Goal: Task Accomplishment & Management: Manage account settings

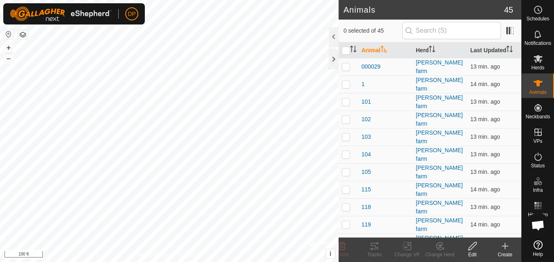
scroll to position [848, 0]
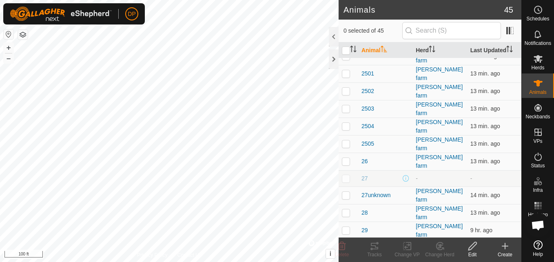
click at [504, 246] on icon at bounding box center [505, 246] width 6 height 0
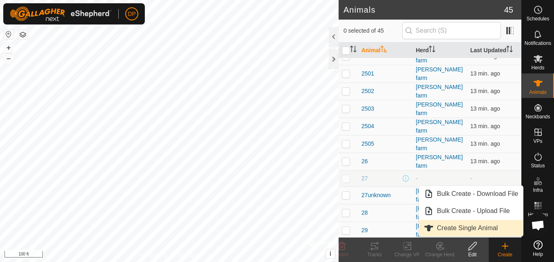
click at [482, 227] on link "Create Single Animal" at bounding box center [471, 228] width 104 height 16
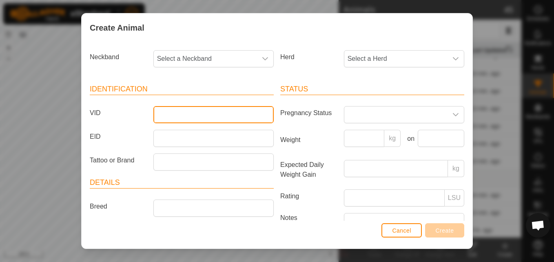
click at [170, 112] on input "VID" at bounding box center [213, 114] width 120 height 17
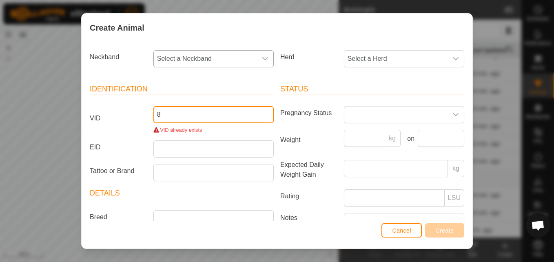
type input "8"
click at [262, 59] on icon "dropdown trigger" at bounding box center [265, 58] width 7 height 7
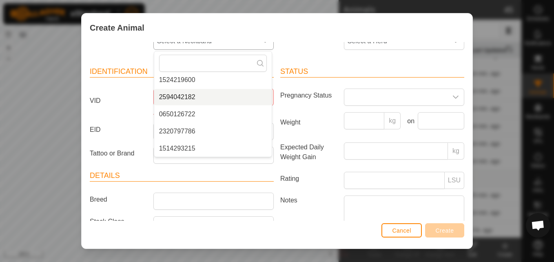
scroll to position [41, 0]
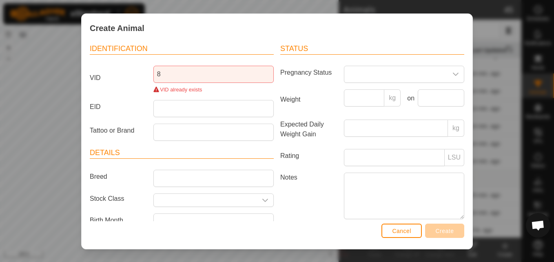
click at [218, 33] on div "Create Animal" at bounding box center [277, 28] width 391 height 29
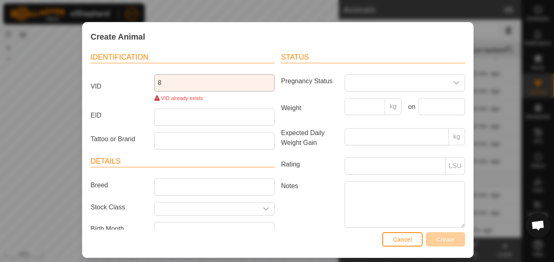
drag, startPoint x: 218, startPoint y: 33, endPoint x: 219, endPoint y: 90, distance: 57.1
click at [219, 90] on div "Create Animal Neckband Select a Neckband Herd Select a Herd Identification VID …" at bounding box center [278, 140] width 392 height 236
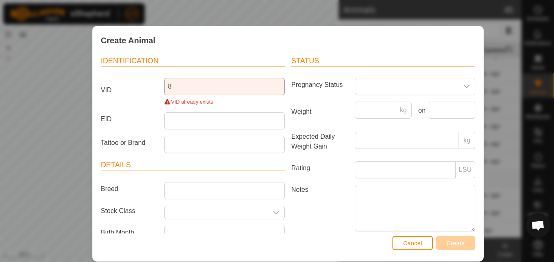
drag, startPoint x: 260, startPoint y: 48, endPoint x: 269, endPoint y: 83, distance: 36.6
click at [269, 83] on div "Create Animal Neckband Select a Neckband Herd Select a Herd Identification VID …" at bounding box center [288, 144] width 392 height 236
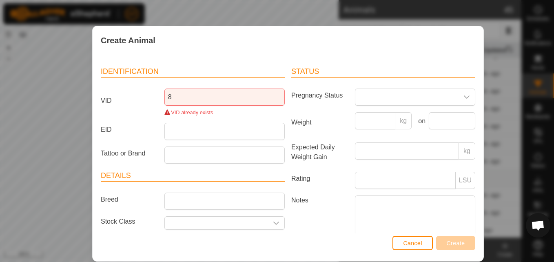
scroll to position [0, 0]
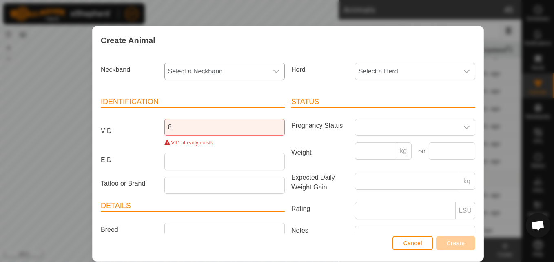
click at [250, 66] on span "Select a Neckband" at bounding box center [216, 71] width 103 height 16
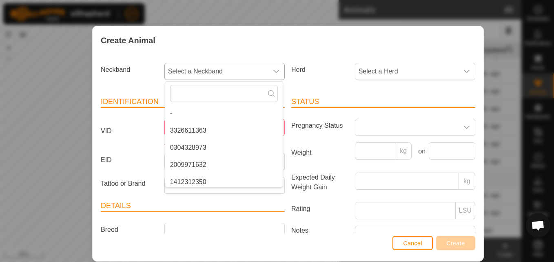
click at [269, 66] on div "dropdown trigger" at bounding box center [276, 71] width 16 height 16
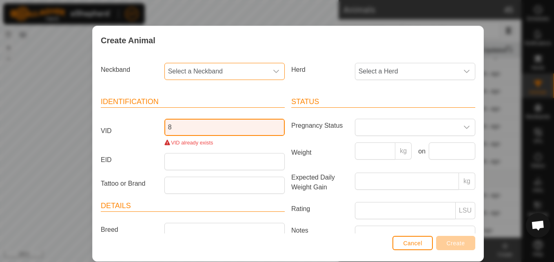
click at [181, 129] on input "8" at bounding box center [224, 127] width 120 height 17
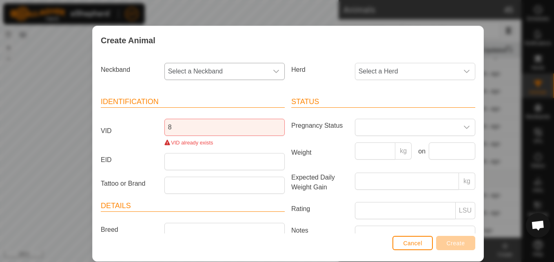
click at [273, 73] on icon "dropdown trigger" at bounding box center [276, 71] width 7 height 7
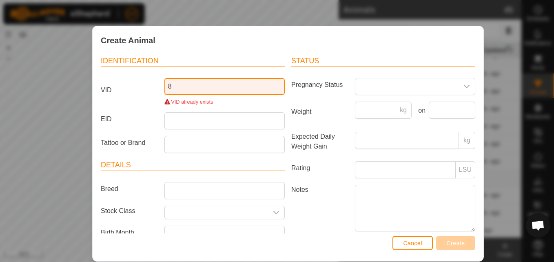
click at [247, 82] on input "8" at bounding box center [224, 86] width 120 height 17
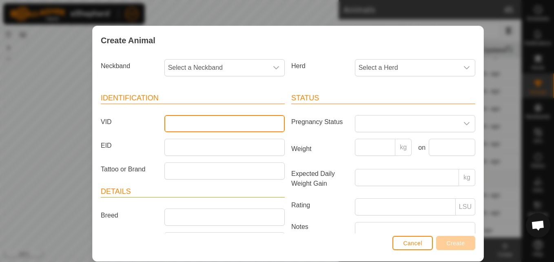
scroll to position [0, 0]
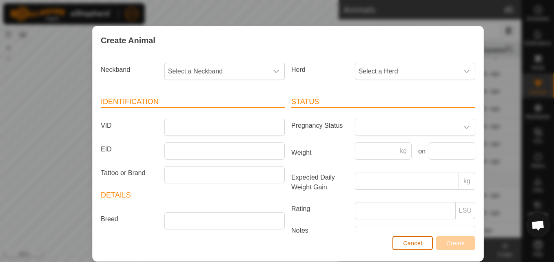
click at [417, 243] on span "Cancel" at bounding box center [412, 243] width 19 height 7
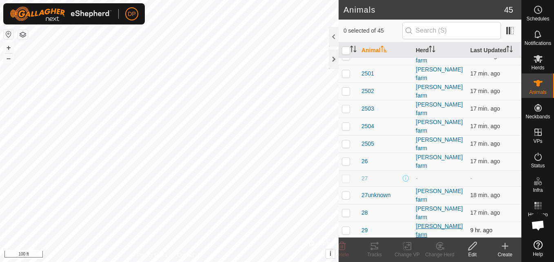
click at [418, 222] on div "[PERSON_NAME] farm" at bounding box center [440, 230] width 48 height 17
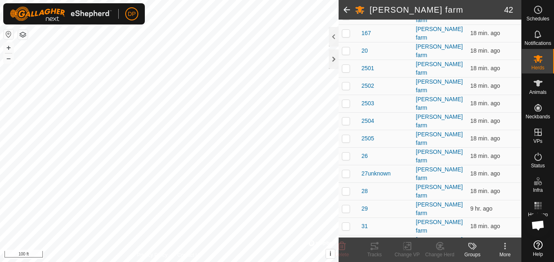
scroll to position [408, 0]
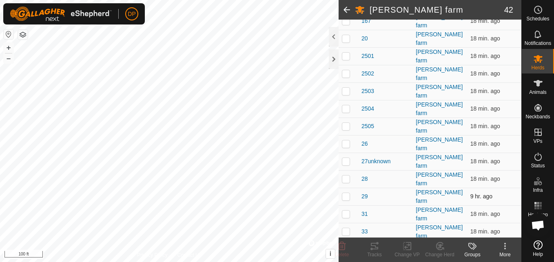
click at [346, 193] on p-checkbox at bounding box center [346, 196] width 8 height 7
checkbox input "true"
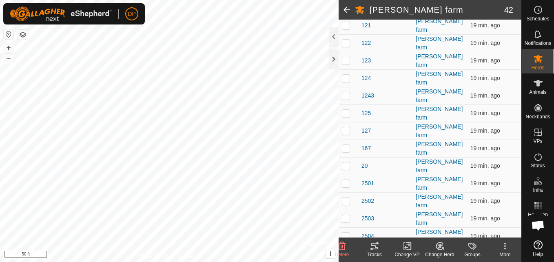
scroll to position [286, 0]
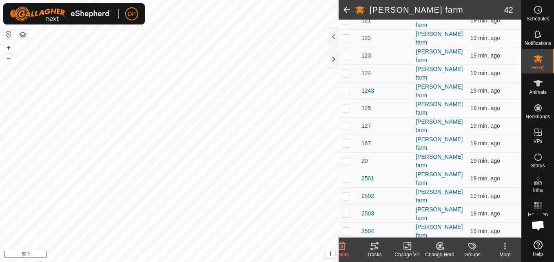
click at [346, 157] on p-checkbox at bounding box center [346, 160] width 8 height 7
checkbox input "true"
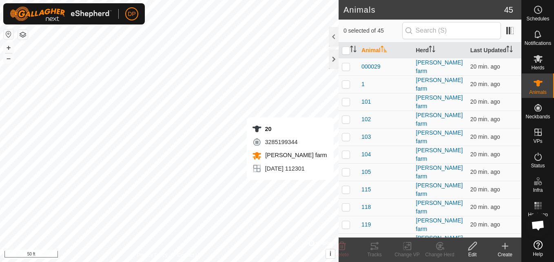
checkbox input "true"
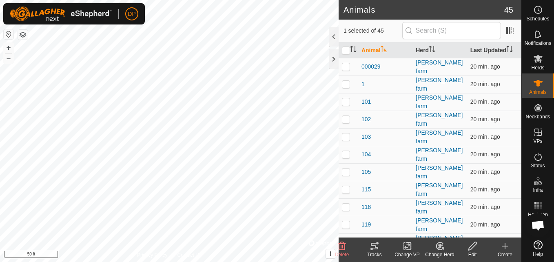
click at [471, 246] on icon at bounding box center [472, 246] width 8 height 8
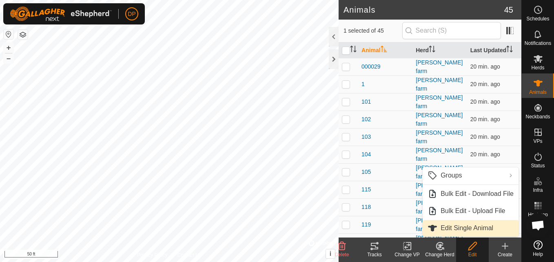
click at [465, 229] on link "Edit Single Animal" at bounding box center [471, 228] width 96 height 16
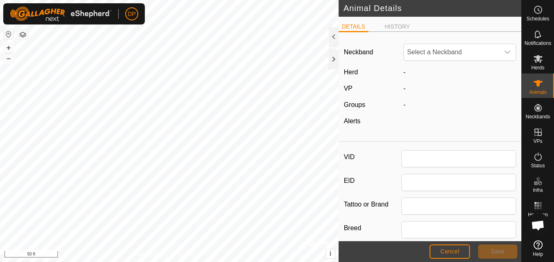
type input "20"
type input "angus"
type input "0"
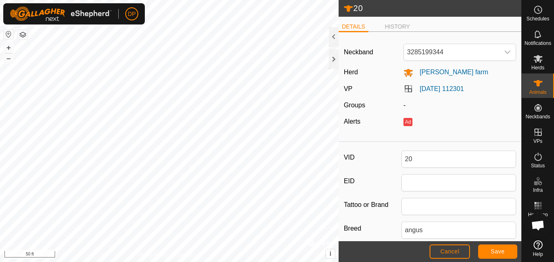
type input "0"
click at [447, 48] on span "3285199344" at bounding box center [451, 52] width 95 height 16
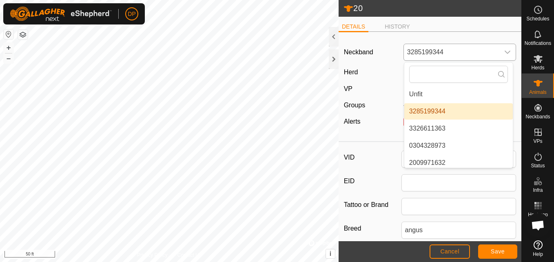
click at [469, 112] on li "3285199344" at bounding box center [458, 111] width 109 height 16
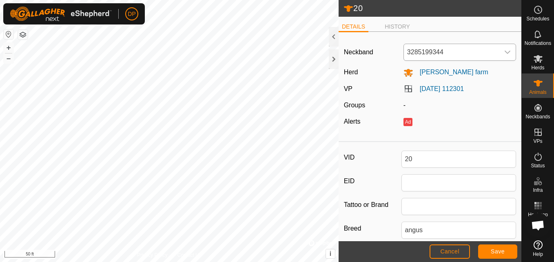
click at [504, 50] on icon "dropdown trigger" at bounding box center [507, 52] width 7 height 7
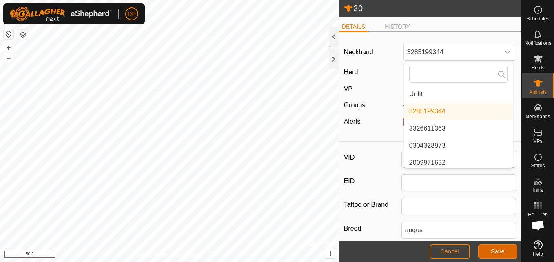
click at [492, 245] on button "Save" at bounding box center [497, 251] width 39 height 14
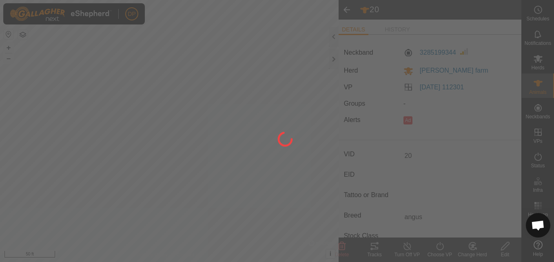
type input "-"
type input "0 kg"
type input "-"
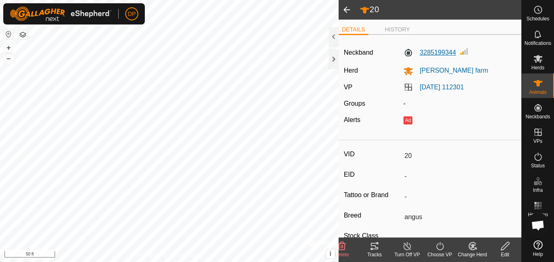
click at [439, 53] on label "3285199344" at bounding box center [429, 53] width 53 height 10
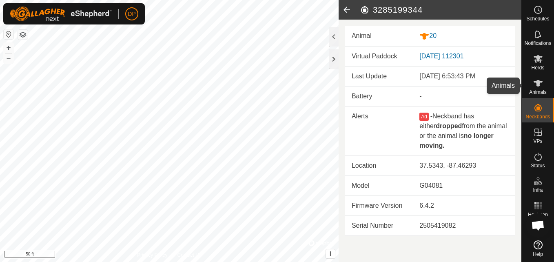
click at [534, 85] on icon at bounding box center [538, 83] width 10 height 10
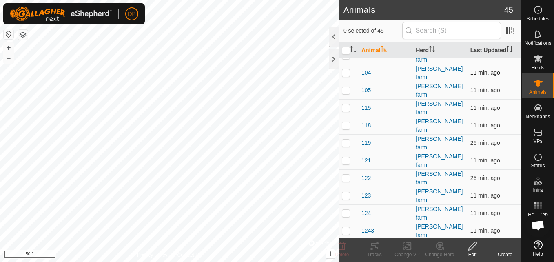
scroll to position [122, 0]
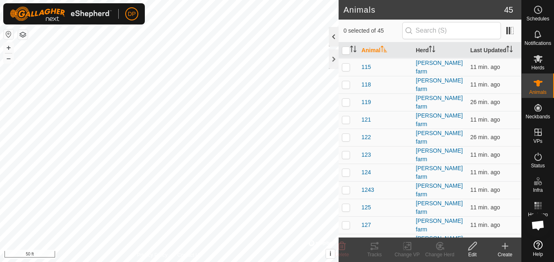
click at [331, 33] on div at bounding box center [334, 37] width 10 height 20
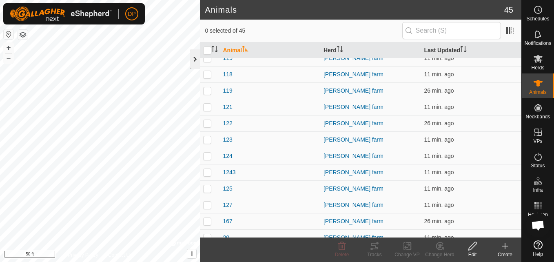
click at [195, 58] on div at bounding box center [195, 59] width 10 height 20
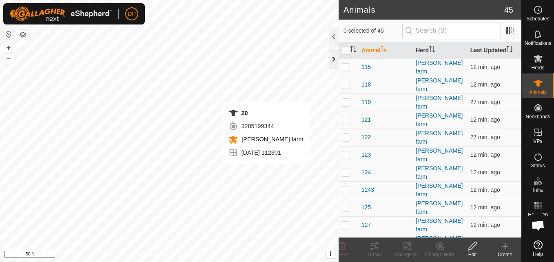
checkbox input "true"
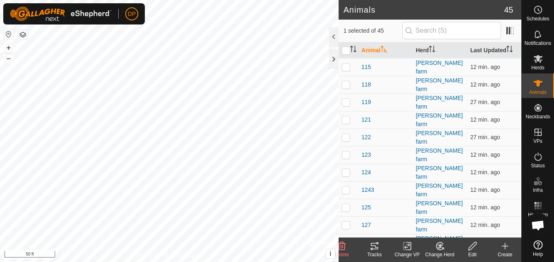
click at [474, 244] on icon at bounding box center [473, 246] width 10 height 10
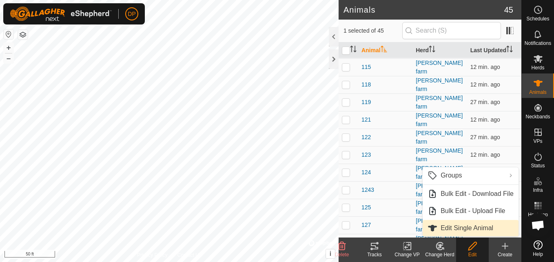
click at [472, 227] on link "Edit Single Animal" at bounding box center [471, 228] width 96 height 16
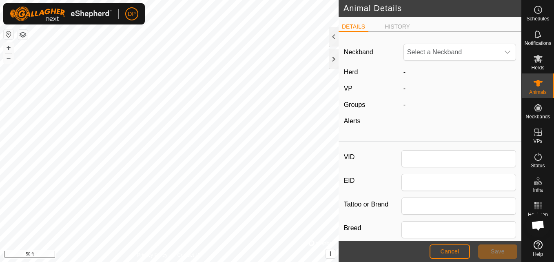
type input "20"
type input "angus"
type input "0"
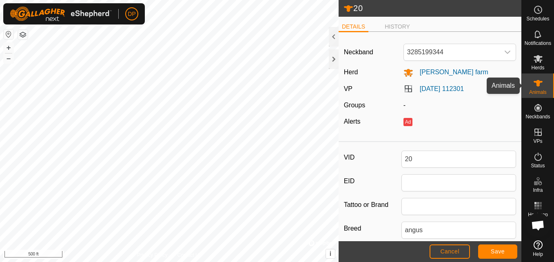
click at [538, 86] on icon at bounding box center [538, 83] width 9 height 7
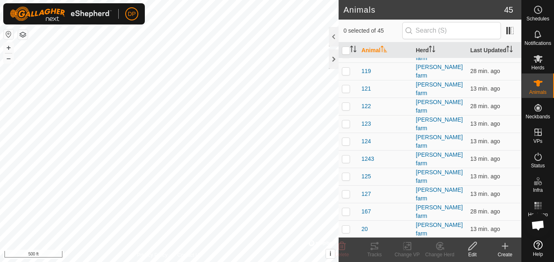
scroll to position [163, 0]
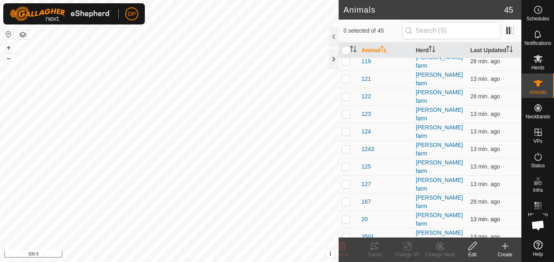
click at [344, 216] on p-checkbox at bounding box center [346, 219] width 8 height 7
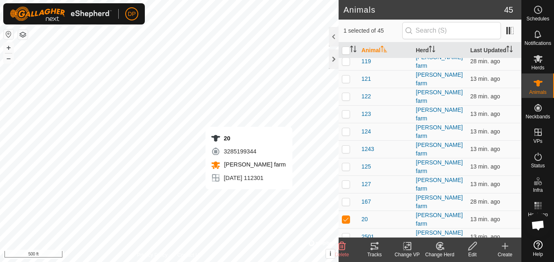
checkbox input "false"
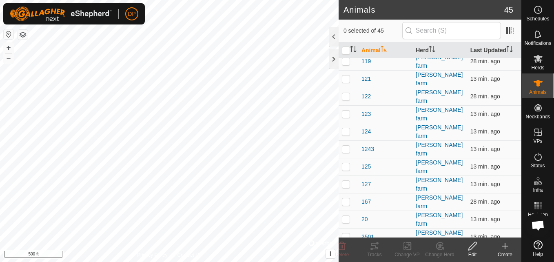
click at [501, 245] on icon at bounding box center [505, 246] width 10 height 10
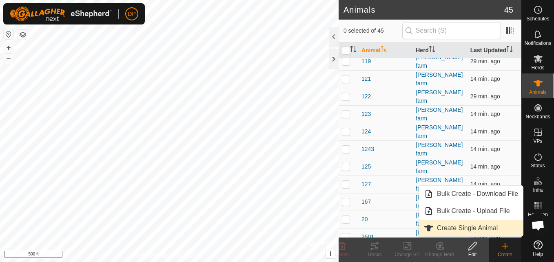
click at [454, 226] on link "Create Single Animal" at bounding box center [471, 228] width 104 height 16
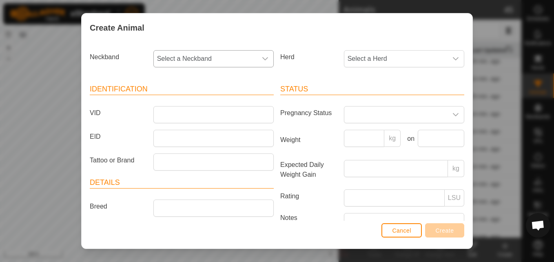
click at [263, 58] on icon "dropdown trigger" at bounding box center [265, 58] width 7 height 7
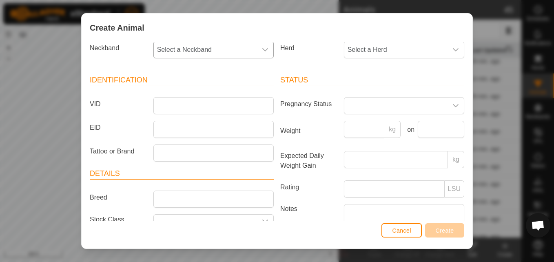
scroll to position [0, 0]
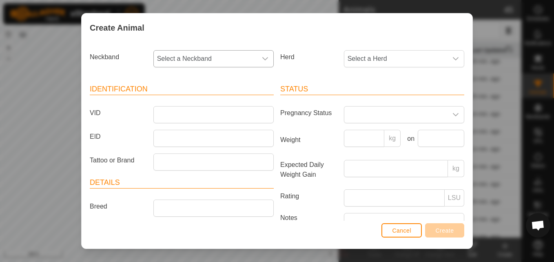
click at [263, 58] on icon "dropdown trigger" at bounding box center [265, 58] width 7 height 7
click at [262, 59] on icon "dropdown trigger" at bounding box center [265, 58] width 6 height 3
click at [263, 58] on icon "dropdown trigger" at bounding box center [265, 58] width 7 height 7
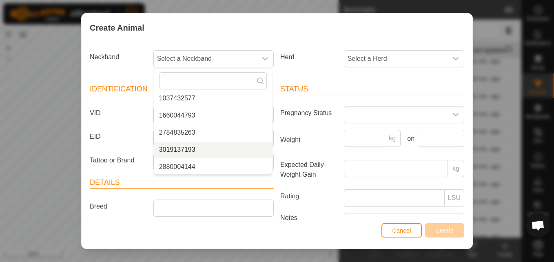
scroll to position [123, 0]
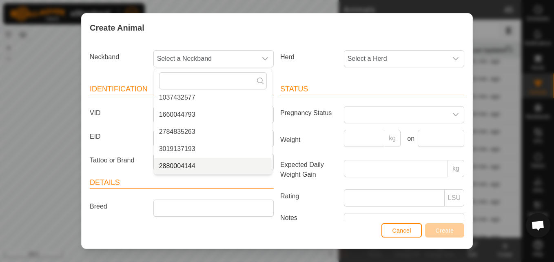
click at [193, 168] on li "2880004144" at bounding box center [212, 166] width 117 height 16
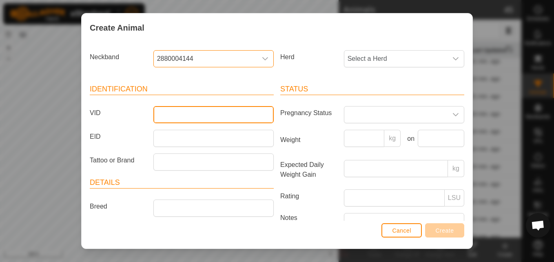
click at [184, 114] on input "VID" at bounding box center [213, 114] width 120 height 17
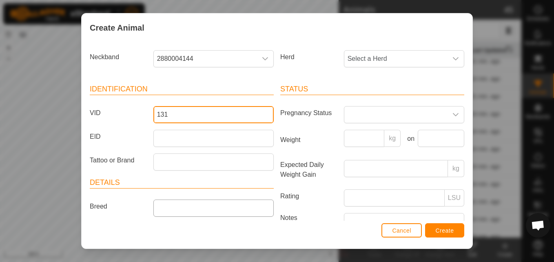
type input "131"
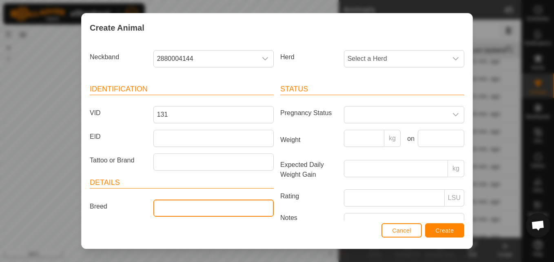
click at [164, 208] on input "Breed" at bounding box center [213, 207] width 120 height 17
type input "angus"
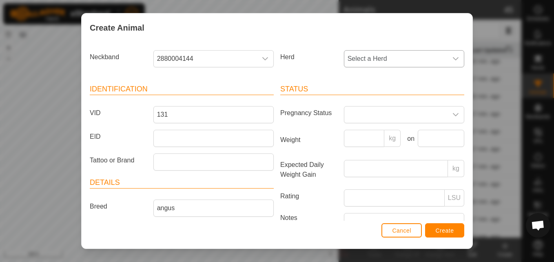
click at [453, 60] on icon "dropdown trigger" at bounding box center [456, 58] width 6 height 3
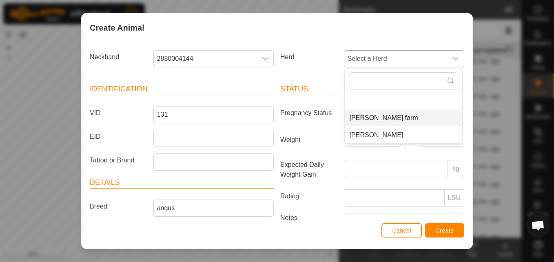
click at [357, 117] on li "[PERSON_NAME] farm" at bounding box center [403, 118] width 117 height 16
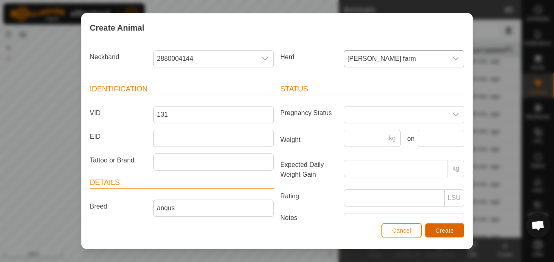
click at [453, 228] on span "Create" at bounding box center [445, 230] width 18 height 7
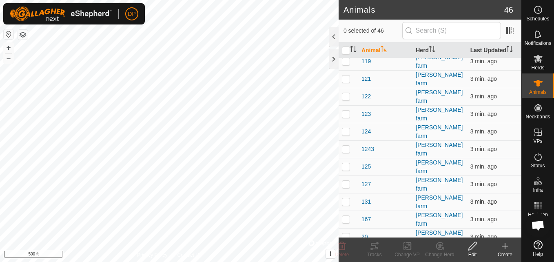
click at [347, 198] on p-checkbox at bounding box center [346, 201] width 8 height 7
checkbox input "false"
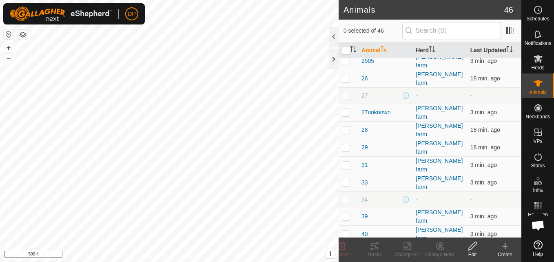
scroll to position [408, 0]
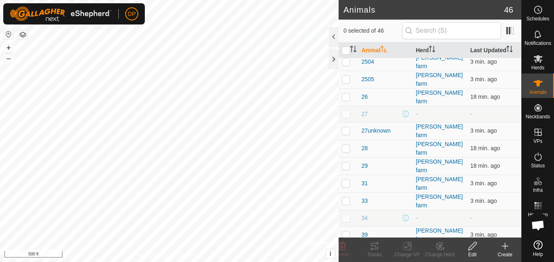
click at [506, 245] on icon at bounding box center [505, 246] width 10 height 10
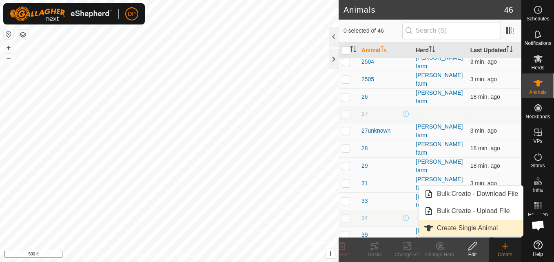
click at [465, 224] on link "Create Single Animal" at bounding box center [471, 228] width 104 height 16
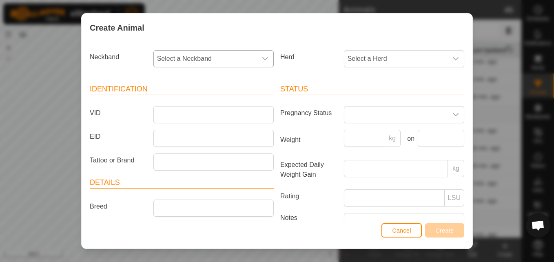
click at [264, 59] on icon "dropdown trigger" at bounding box center [265, 58] width 6 height 3
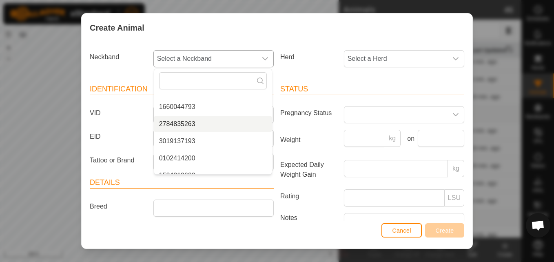
scroll to position [144, 0]
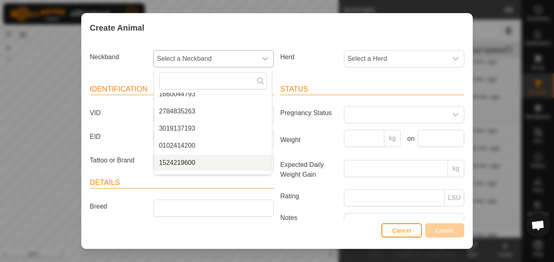
click at [201, 162] on li "1524219600" at bounding box center [212, 163] width 117 height 16
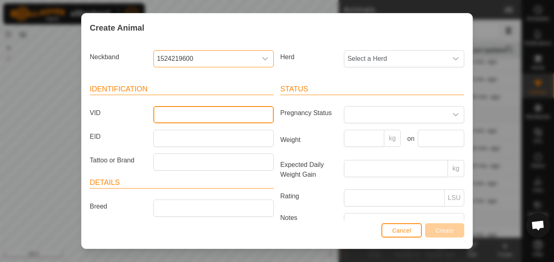
click at [233, 114] on input "VID" at bounding box center [213, 114] width 120 height 17
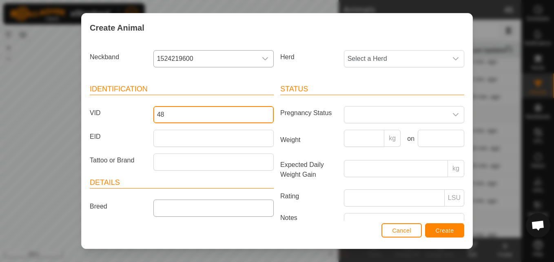
type input "48"
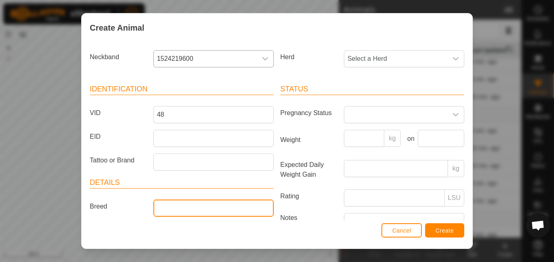
click at [172, 208] on input "Breed" at bounding box center [213, 207] width 120 height 17
type input "angus"
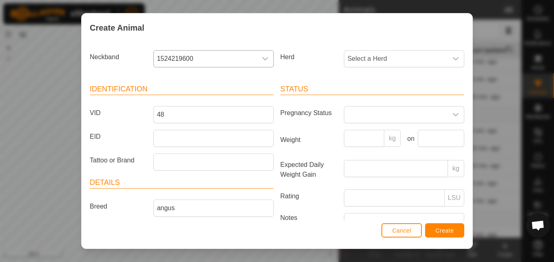
click at [126, 209] on article "Details Breed angus Stock Class Birth Month Age -" at bounding box center [182, 228] width 184 height 103
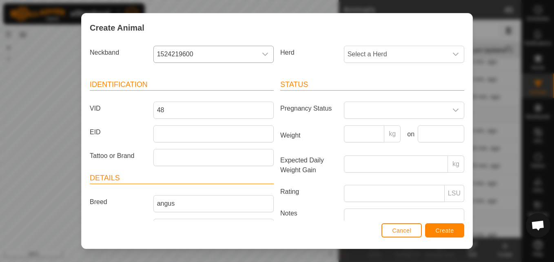
scroll to position [0, 0]
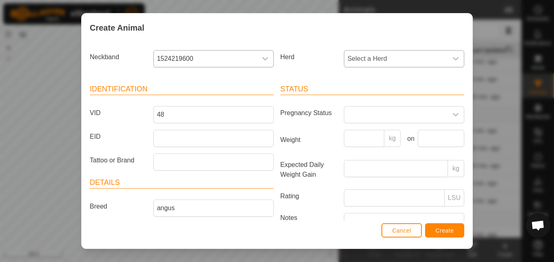
click at [452, 55] on icon "dropdown trigger" at bounding box center [455, 58] width 7 height 7
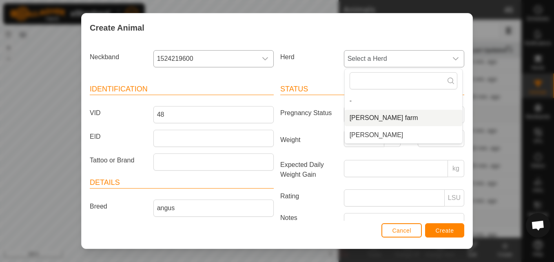
click at [369, 119] on li "[PERSON_NAME] farm" at bounding box center [403, 118] width 117 height 16
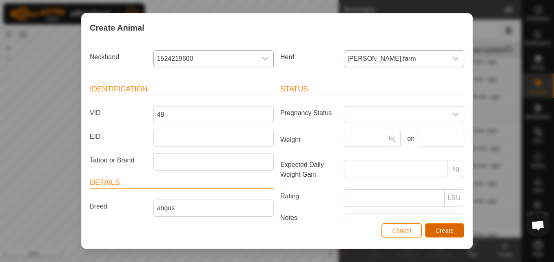
click at [447, 228] on span "Create" at bounding box center [445, 230] width 18 height 7
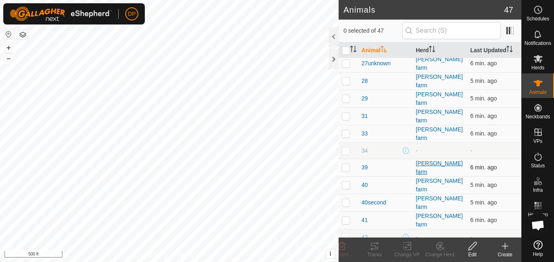
scroll to position [490, 0]
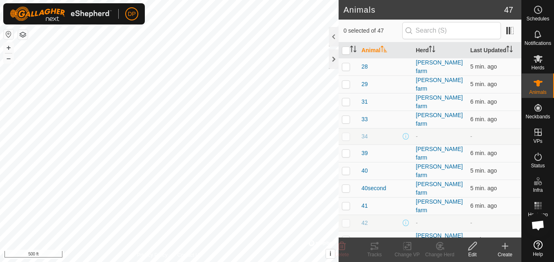
click at [343, 236] on p-checkbox at bounding box center [346, 239] width 8 height 7
checkbox input "true"
click at [504, 245] on icon at bounding box center [505, 246] width 10 height 10
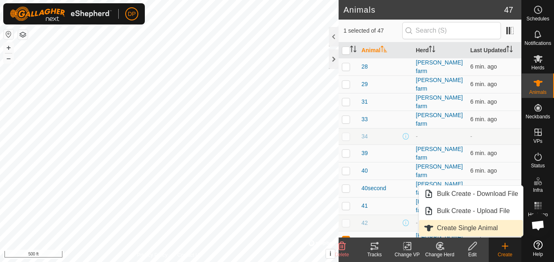
click at [477, 226] on link "Create Single Animal" at bounding box center [471, 228] width 104 height 16
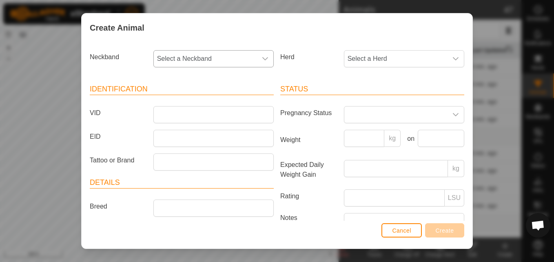
click at [262, 58] on icon "dropdown trigger" at bounding box center [265, 58] width 7 height 7
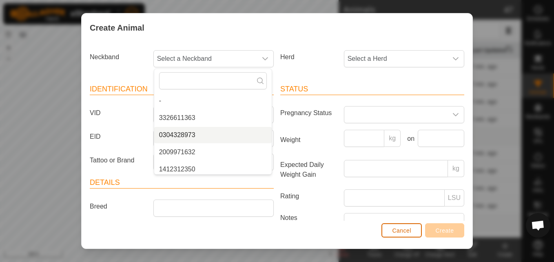
click at [398, 229] on span "Cancel" at bounding box center [401, 230] width 19 height 7
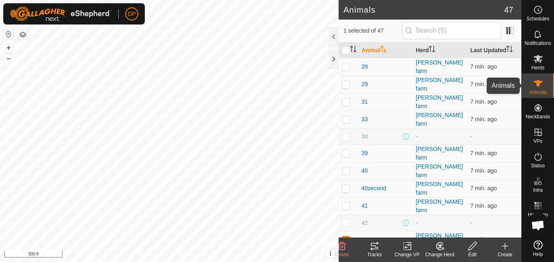
click at [541, 88] on icon at bounding box center [538, 83] width 10 height 10
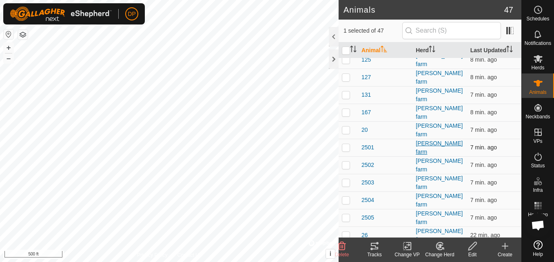
scroll to position [245, 0]
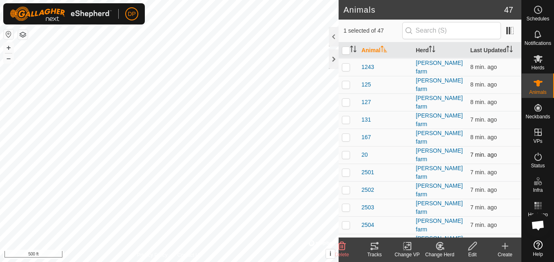
click at [346, 151] on p-checkbox at bounding box center [346, 154] width 8 height 7
checkbox input "false"
click at [347, 151] on p-checkbox at bounding box center [346, 154] width 8 height 7
checkbox input "true"
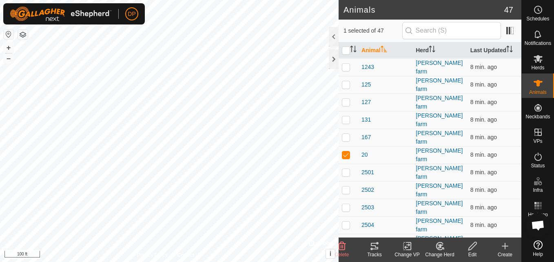
click at [371, 245] on icon at bounding box center [374, 246] width 7 height 7
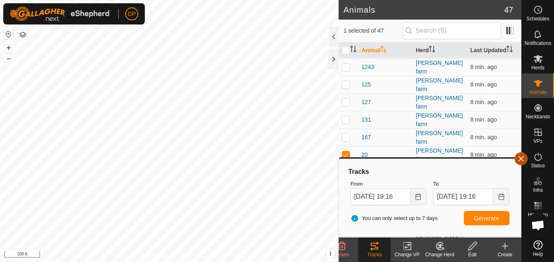
click at [519, 157] on button "button" at bounding box center [520, 158] width 13 height 13
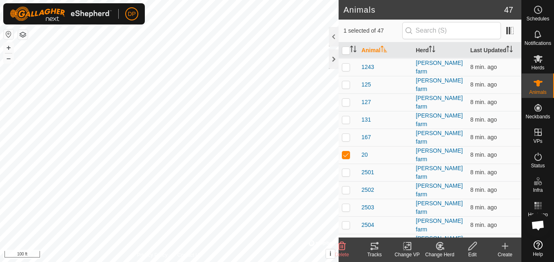
click at [341, 248] on icon at bounding box center [342, 246] width 10 height 10
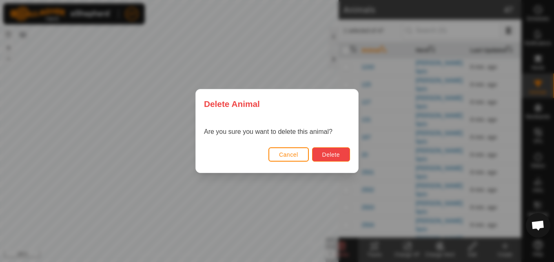
click at [330, 151] on span "Delete" at bounding box center [331, 154] width 18 height 7
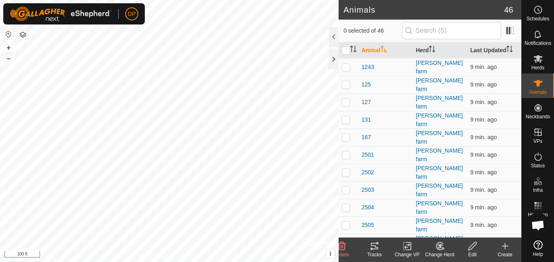
click at [503, 242] on icon at bounding box center [505, 246] width 10 height 10
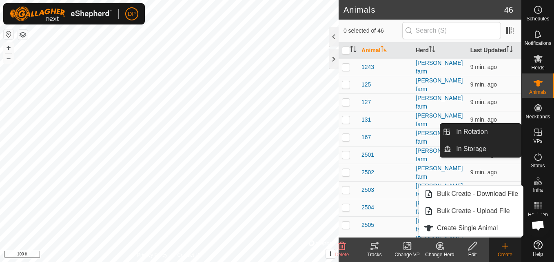
click at [526, 130] on div "VPs" at bounding box center [538, 134] width 32 height 24
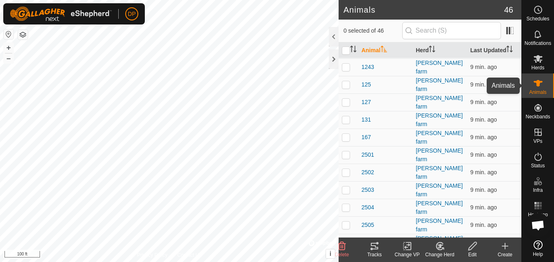
click at [541, 86] on icon at bounding box center [538, 83] width 10 height 10
click at [343, 49] on input "checkbox" at bounding box center [346, 51] width 8 height 8
checkbox input "true"
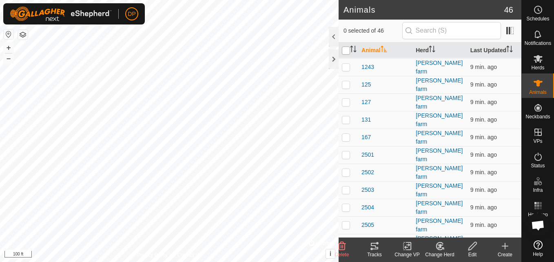
checkbox input "true"
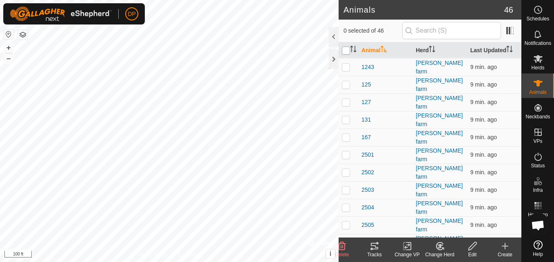
checkbox input "true"
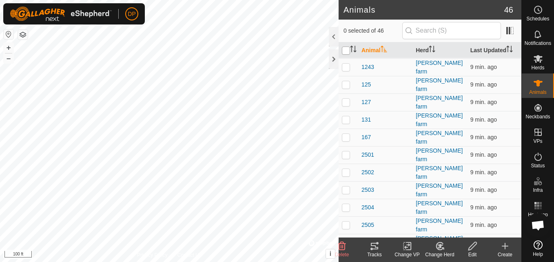
checkbox input "true"
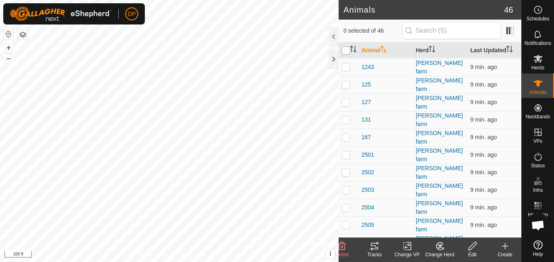
checkbox input "true"
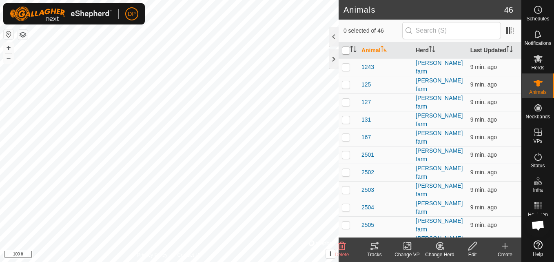
checkbox input "true"
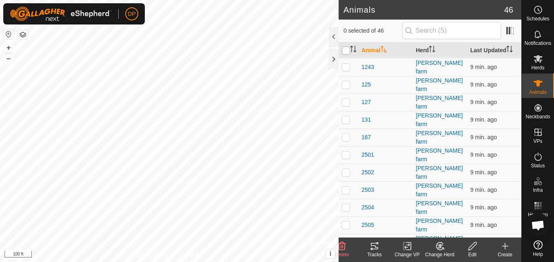
checkbox input "true"
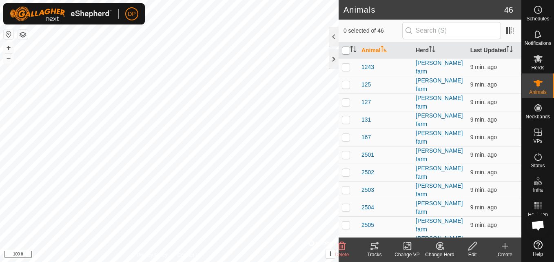
checkbox input "true"
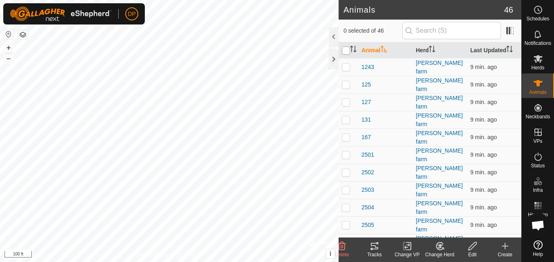
checkbox input "true"
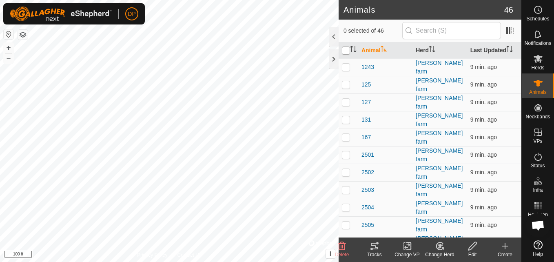
checkbox input "true"
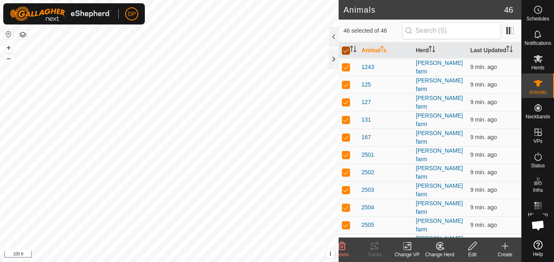
click at [343, 49] on input "checkbox" at bounding box center [346, 51] width 8 height 8
checkbox input "false"
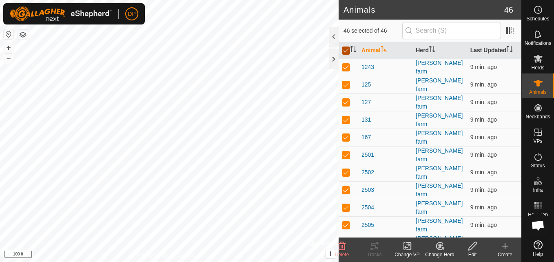
checkbox input "false"
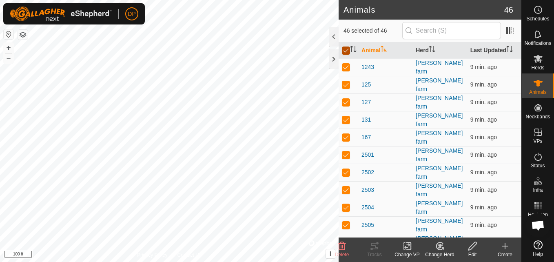
checkbox input "false"
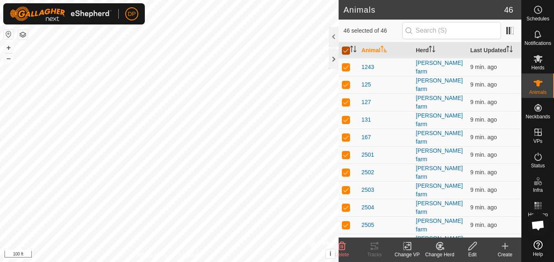
checkbox input "false"
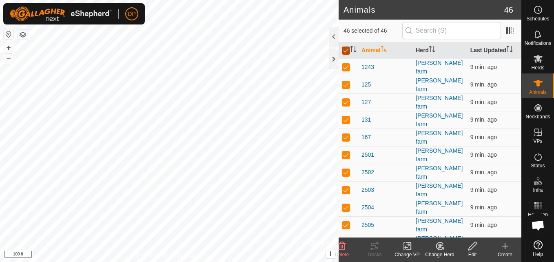
checkbox input "false"
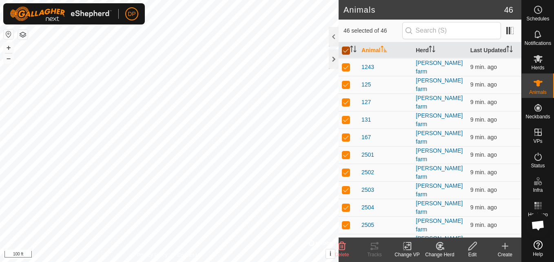
checkbox input "false"
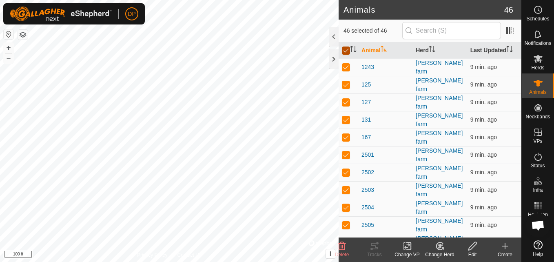
checkbox input "false"
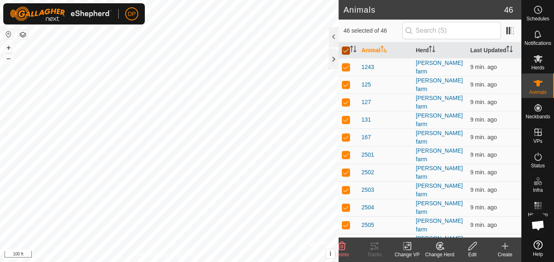
checkbox input "false"
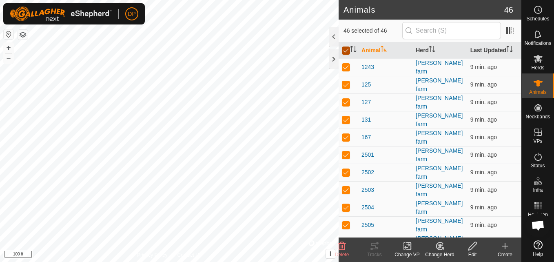
checkbox input "false"
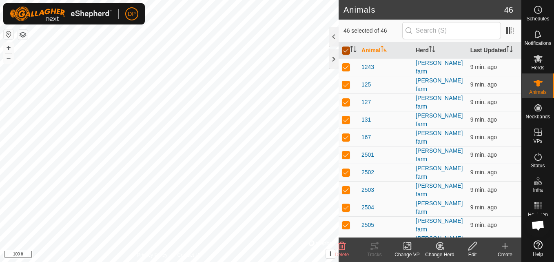
checkbox input "false"
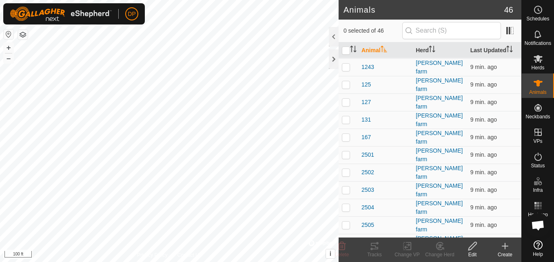
click at [503, 245] on icon at bounding box center [505, 246] width 10 height 10
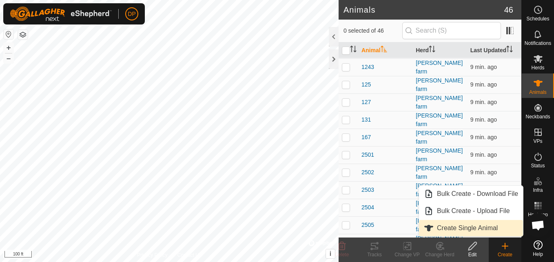
click at [490, 227] on link "Create Single Animal" at bounding box center [471, 228] width 104 height 16
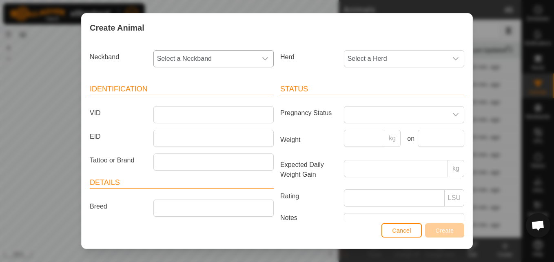
click at [264, 57] on icon "dropdown trigger" at bounding box center [265, 58] width 7 height 7
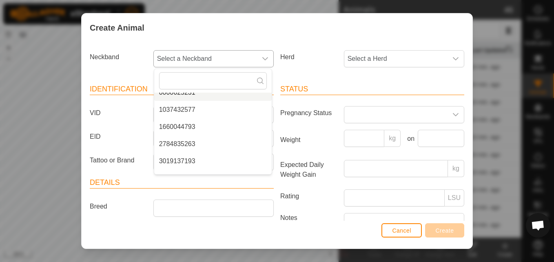
scroll to position [122, 0]
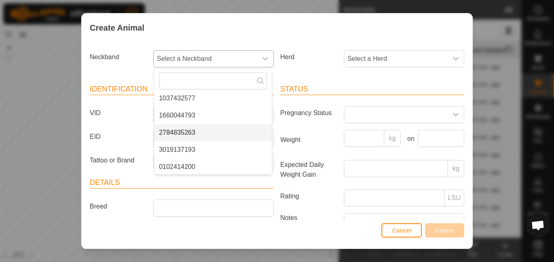
click at [204, 132] on li "2784835263" at bounding box center [212, 132] width 117 height 16
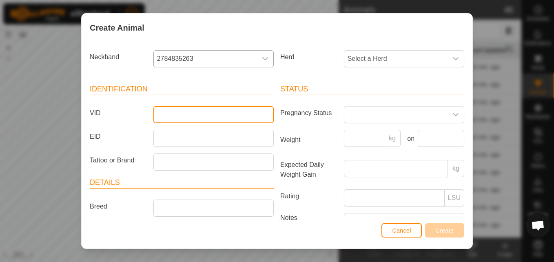
click at [206, 115] on input "VID" at bounding box center [213, 114] width 120 height 17
type input "20"
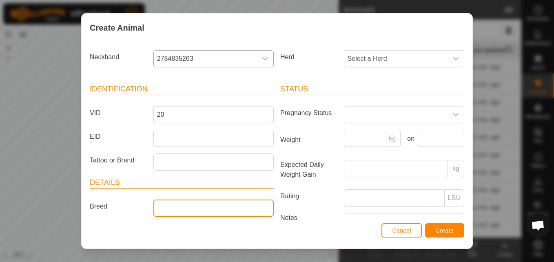
click at [228, 207] on input "Breed" at bounding box center [213, 207] width 120 height 17
type input "angus"
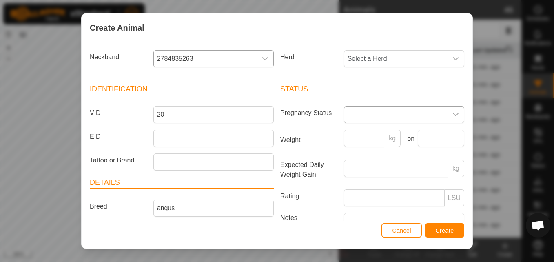
click at [395, 53] on section "Neckband 2784835263 Herd Select a Herd Identification VID 20 EID Tattoo or Bran…" at bounding box center [277, 168] width 375 height 243
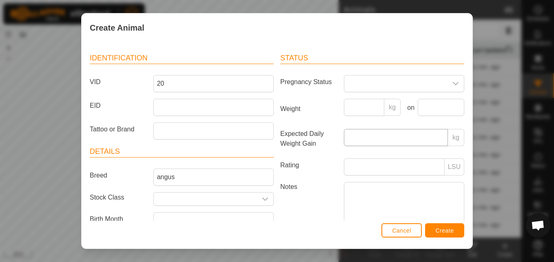
scroll to position [0, 0]
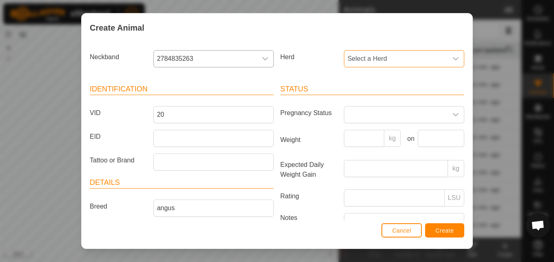
click at [407, 55] on span "Select a Herd" at bounding box center [395, 59] width 103 height 16
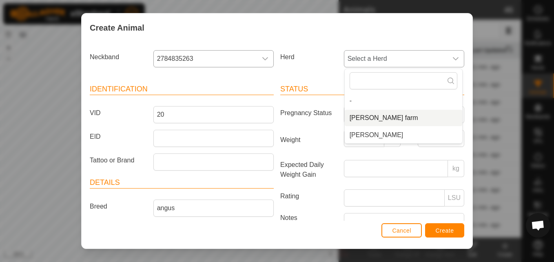
click at [361, 117] on li "[PERSON_NAME] farm" at bounding box center [403, 118] width 117 height 16
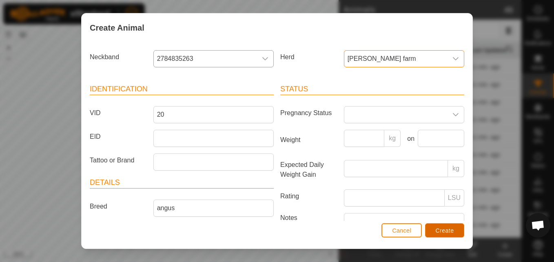
click at [439, 229] on span "Create" at bounding box center [445, 230] width 18 height 7
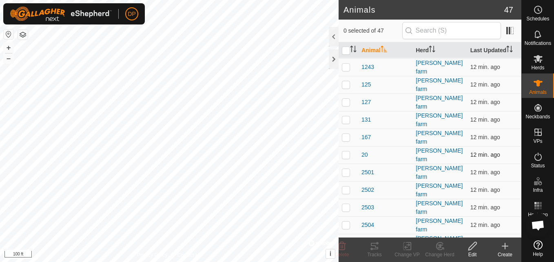
click at [346, 151] on p-checkbox at bounding box center [346, 154] width 8 height 7
checkbox input "true"
click at [372, 250] on icon at bounding box center [371, 249] width 2 height 2
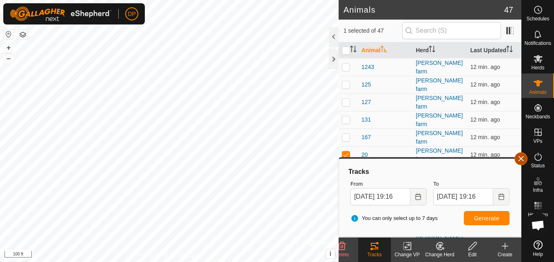
click at [519, 156] on button "button" at bounding box center [520, 158] width 13 height 13
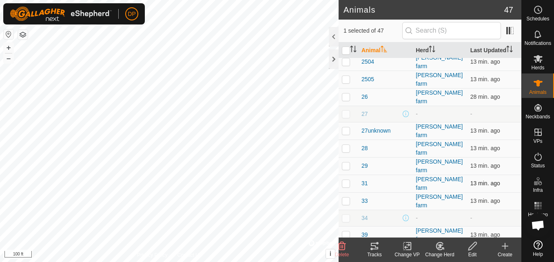
scroll to position [449, 0]
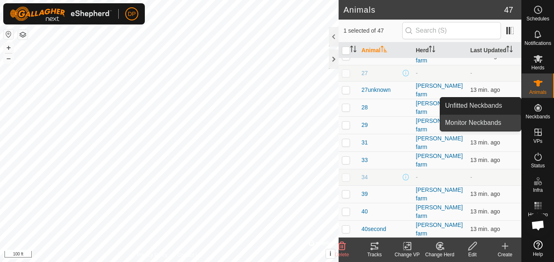
click at [494, 120] on link "Monitor Neckbands" at bounding box center [480, 123] width 81 height 16
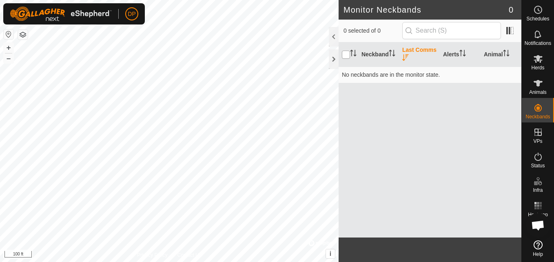
click at [342, 53] on input "checkbox" at bounding box center [346, 55] width 8 height 8
checkbox input "true"
click at [331, 34] on div at bounding box center [334, 37] width 10 height 20
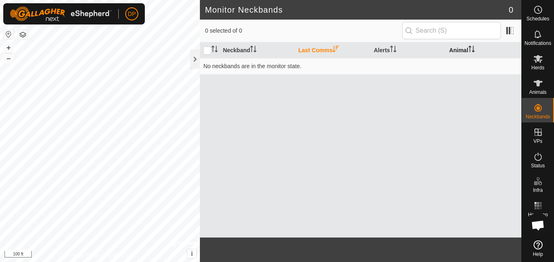
click at [467, 50] on th "Animal" at bounding box center [483, 50] width 75 height 16
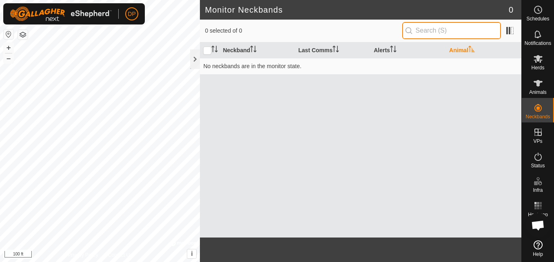
click at [474, 35] on input "text" at bounding box center [451, 30] width 99 height 17
type input "2421114433"
click at [412, 29] on p-inputicon at bounding box center [409, 30] width 7 height 7
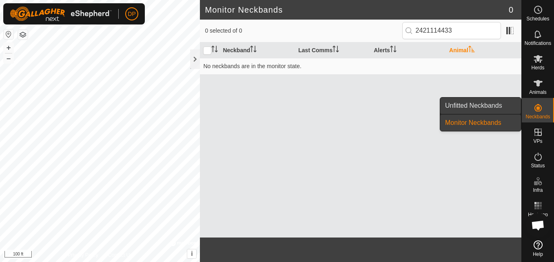
click at [503, 105] on link "Unfitted Neckbands" at bounding box center [480, 106] width 81 height 16
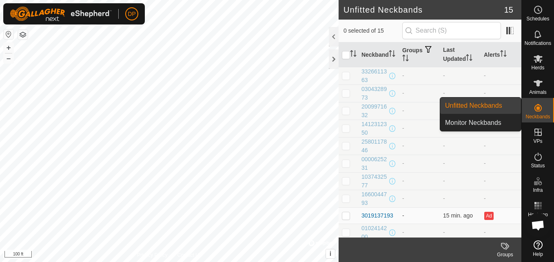
click at [540, 111] on icon at bounding box center [538, 108] width 10 height 10
click at [495, 121] on link "Monitor Neckbands" at bounding box center [480, 123] width 81 height 16
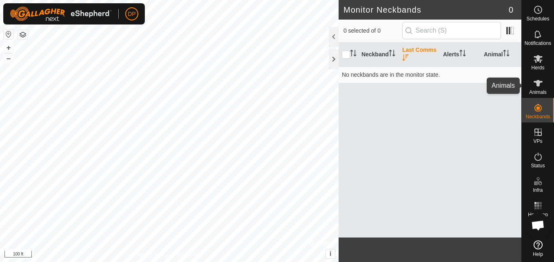
click at [540, 82] on icon at bounding box center [538, 83] width 9 height 7
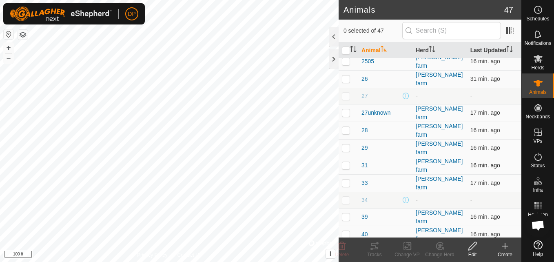
scroll to position [449, 0]
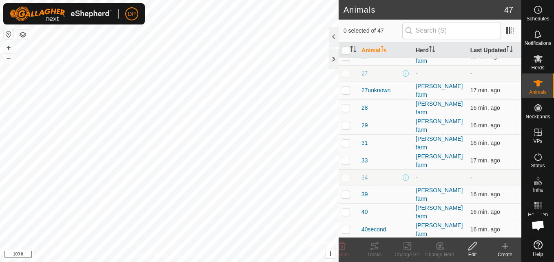
click at [502, 245] on icon at bounding box center [505, 246] width 10 height 10
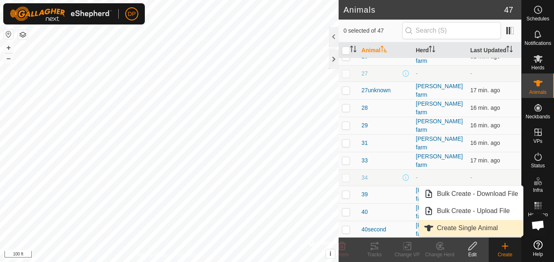
click at [483, 228] on link "Create Single Animal" at bounding box center [471, 228] width 104 height 16
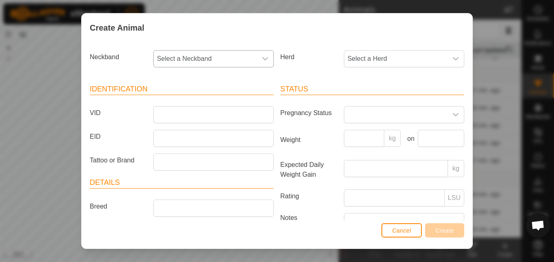
click at [263, 58] on icon "dropdown trigger" at bounding box center [265, 58] width 7 height 7
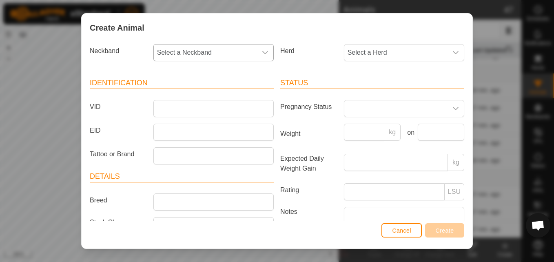
scroll to position [0, 0]
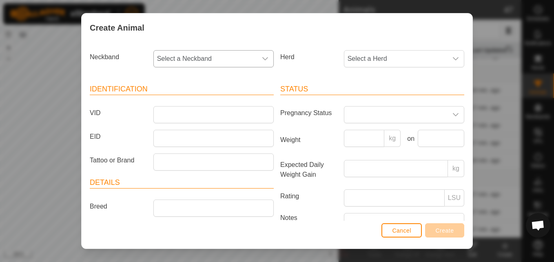
click at [258, 57] on div "dropdown trigger" at bounding box center [265, 59] width 16 height 16
click at [251, 56] on span "Select a Neckband" at bounding box center [205, 59] width 103 height 16
click at [400, 227] on span "Cancel" at bounding box center [401, 230] width 19 height 7
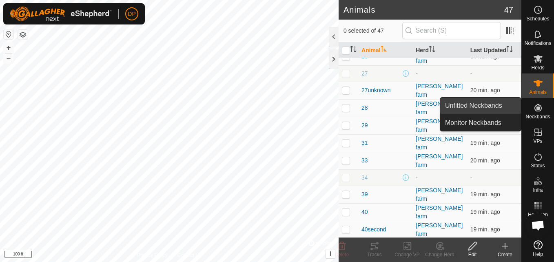
click at [507, 106] on link "Unfitted Neckbands" at bounding box center [480, 106] width 81 height 16
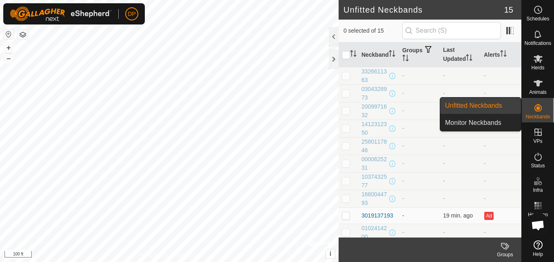
click at [531, 102] on es-neckbands-svg-icon at bounding box center [538, 107] width 15 height 13
click at [505, 122] on link "Monitor Neckbands" at bounding box center [480, 123] width 81 height 16
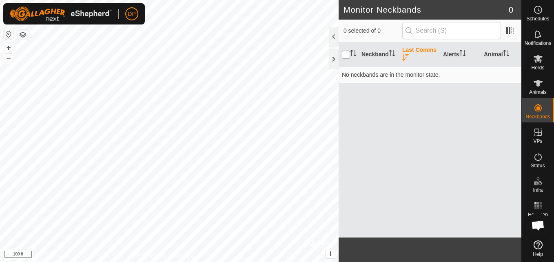
click at [345, 52] on input "checkbox" at bounding box center [346, 55] width 8 height 8
checkbox input "true"
click at [387, 53] on th "Neckband" at bounding box center [378, 54] width 41 height 24
click at [509, 53] on icon "Activate to sort" at bounding box center [506, 53] width 7 height 7
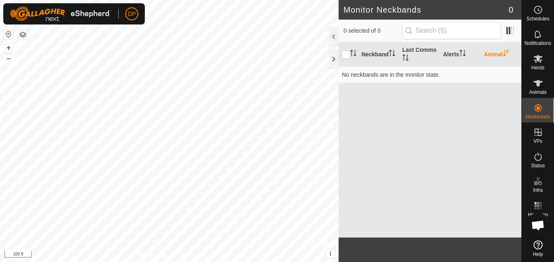
drag, startPoint x: 509, startPoint y: 53, endPoint x: 378, endPoint y: 123, distance: 148.8
click at [378, 123] on div "Neckband Last Comms Alerts Animal No neckbands are in the monitor state." at bounding box center [430, 139] width 183 height 195
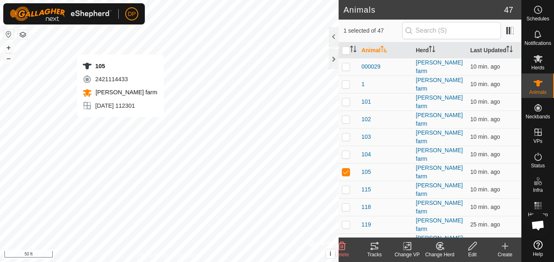
checkbox input "false"
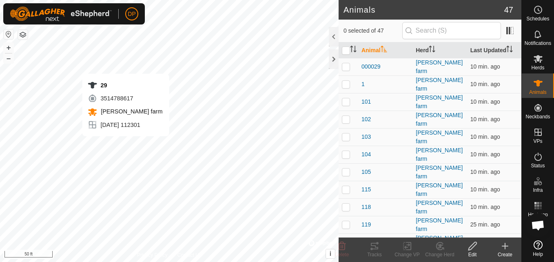
checkbox input "true"
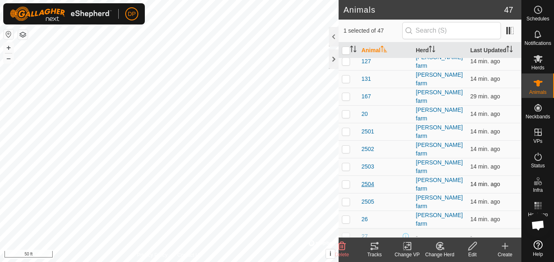
scroll to position [326, 0]
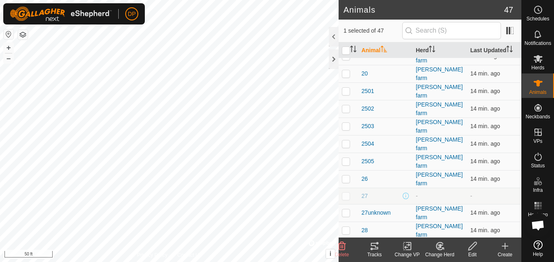
click at [425, 239] on div "[PERSON_NAME] farm" at bounding box center [440, 247] width 48 height 17
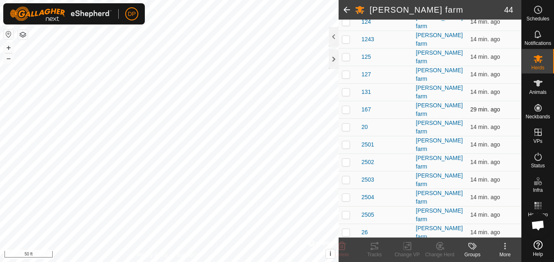
scroll to position [408, 0]
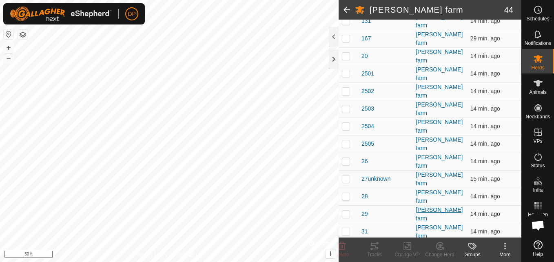
click at [421, 206] on div "[PERSON_NAME] farm" at bounding box center [440, 214] width 48 height 17
click at [502, 248] on icon at bounding box center [505, 246] width 10 height 10
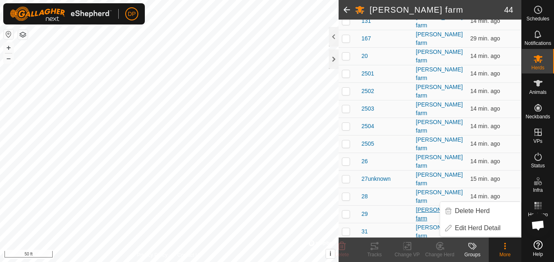
click at [419, 206] on div "[PERSON_NAME] farm" at bounding box center [440, 214] width 48 height 17
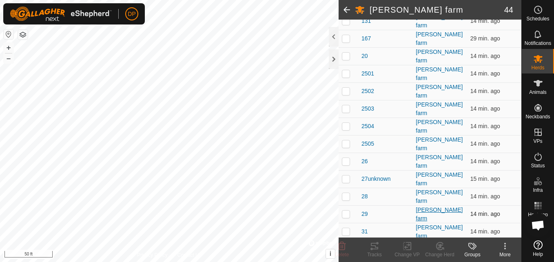
click at [419, 206] on div "[PERSON_NAME] farm" at bounding box center [440, 214] width 48 height 17
click at [345, 53] on p-checkbox at bounding box center [346, 56] width 8 height 7
checkbox input "true"
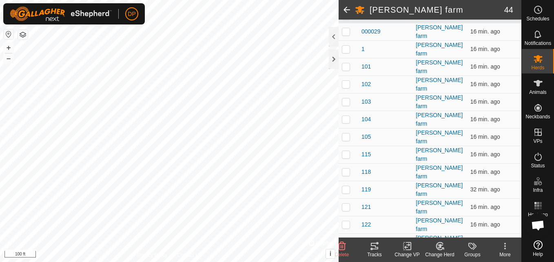
scroll to position [82, 0]
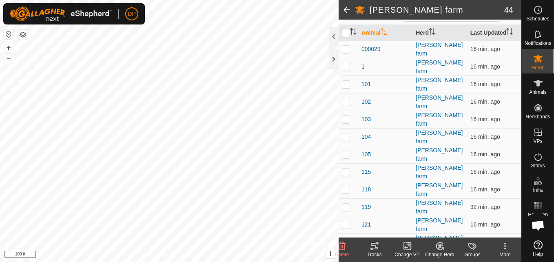
click at [346, 151] on p-checkbox at bounding box center [346, 154] width 8 height 7
checkbox input "true"
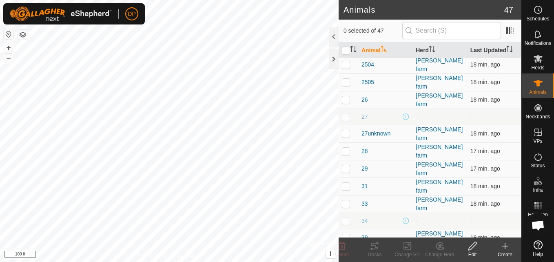
scroll to position [408, 0]
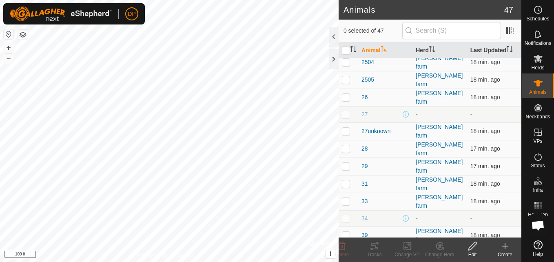
click at [344, 163] on p-checkbox at bounding box center [346, 166] width 8 height 7
checkbox input "true"
click at [474, 244] on icon at bounding box center [473, 246] width 10 height 10
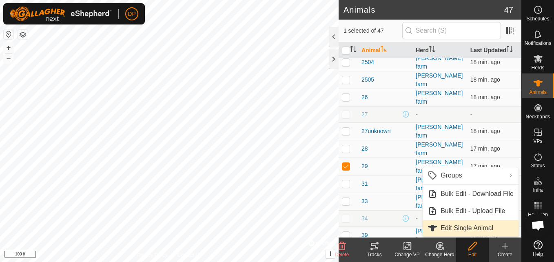
click at [464, 229] on link "Edit Single Animal" at bounding box center [471, 228] width 96 height 16
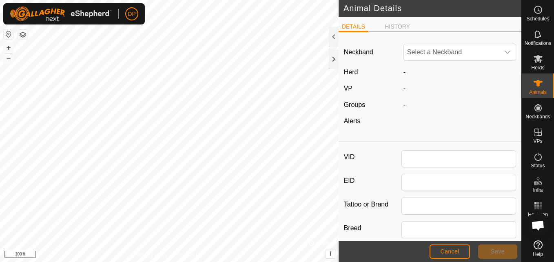
type input "29"
type input "angus"
type input "0"
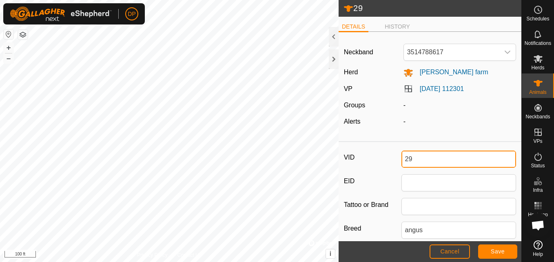
click at [417, 159] on input "29" at bounding box center [458, 159] width 115 height 17
type input "2"
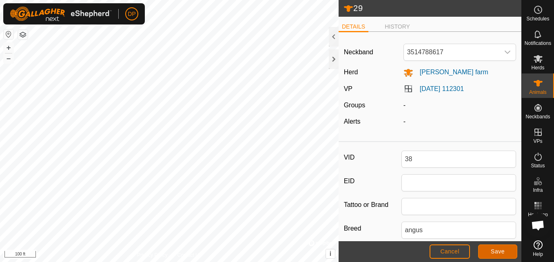
click at [494, 252] on span "Save" at bounding box center [498, 251] width 14 height 7
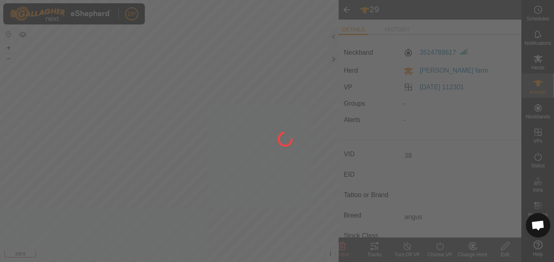
type input "38"
type input "-"
type input "0 kg"
type input "-"
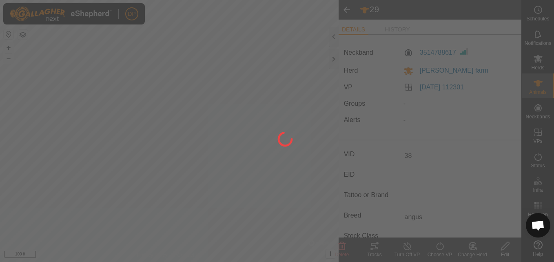
type input "-"
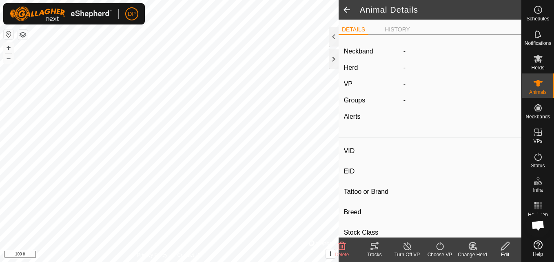
type input "38"
type input "-"
type input "angus"
type input "-"
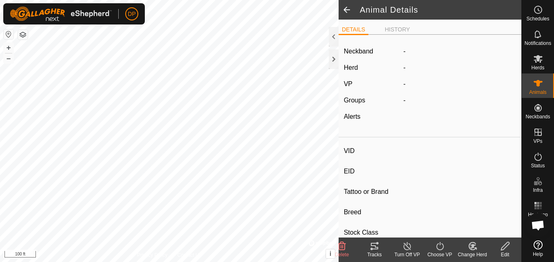
type input "0 kg"
type input "-"
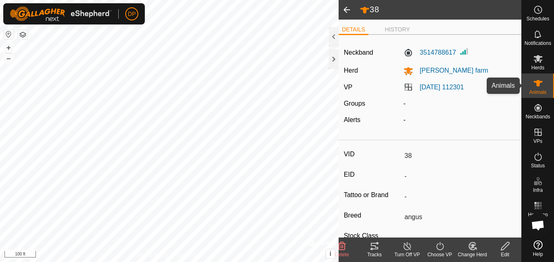
click at [536, 83] on icon at bounding box center [538, 83] width 9 height 7
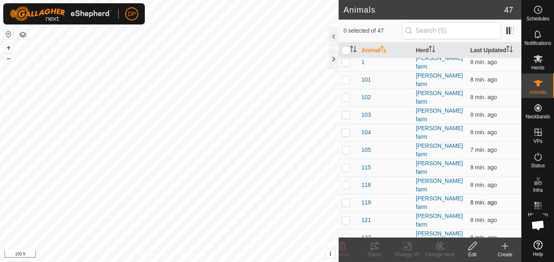
scroll to position [41, 0]
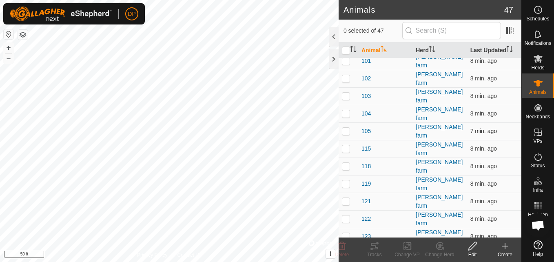
checkbox input "true"
click at [472, 245] on icon at bounding box center [473, 246] width 10 height 10
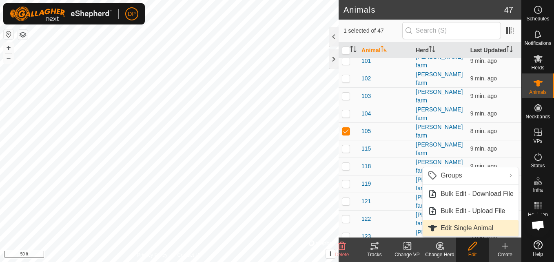
click at [467, 227] on link "Edit Single Animal" at bounding box center [471, 228] width 96 height 16
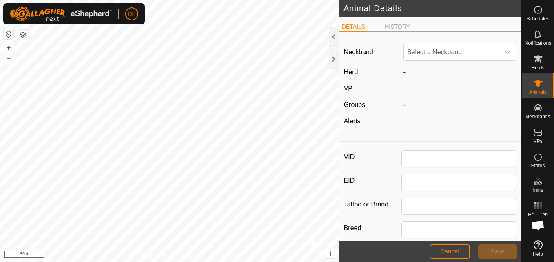
type input "105"
type input "angus"
type input "0"
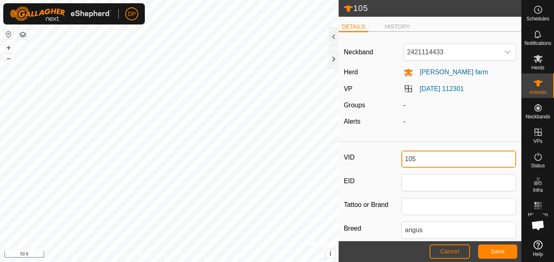
click at [421, 157] on input "105" at bounding box center [458, 159] width 115 height 17
type input "1"
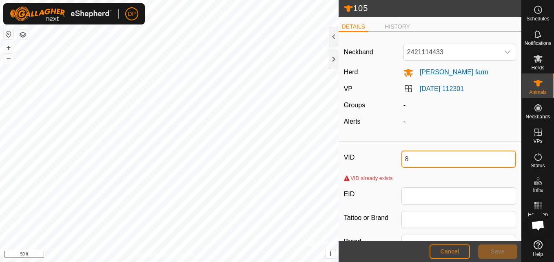
type input "8"
click at [438, 73] on span "[PERSON_NAME] farm" at bounding box center [450, 72] width 75 height 7
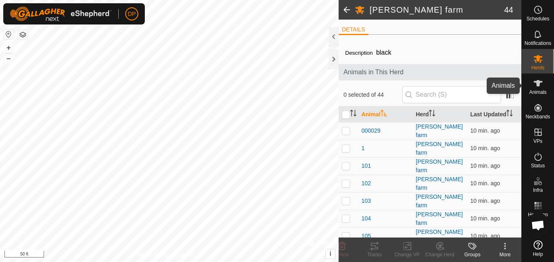
click at [535, 82] on icon at bounding box center [538, 83] width 9 height 7
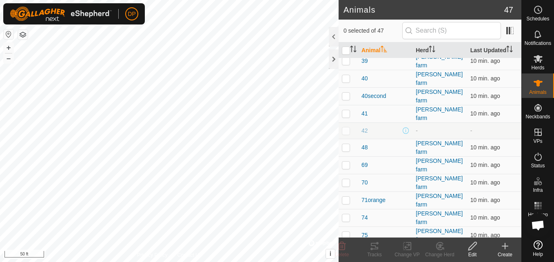
scroll to position [588, 0]
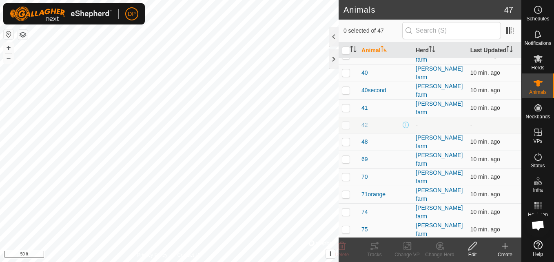
click at [346, 261] on p-checkbox at bounding box center [346, 264] width 8 height 7
checkbox input "true"
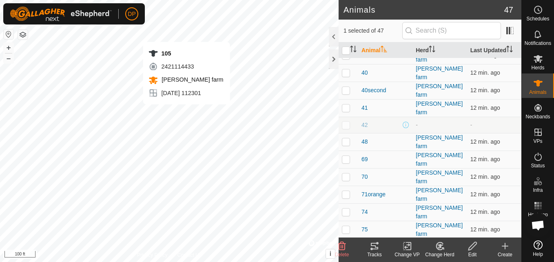
checkbox input "true"
checkbox input "false"
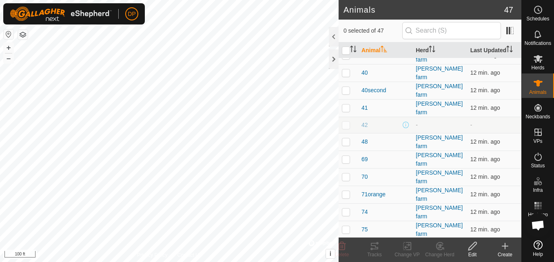
checkbox input "true"
click at [472, 246] on icon at bounding box center [473, 246] width 10 height 10
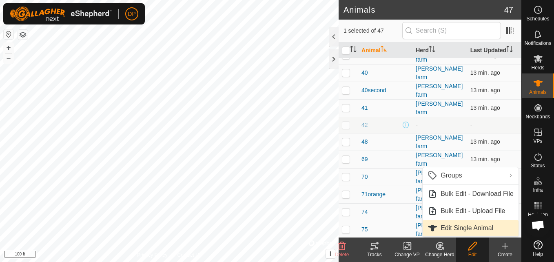
click at [472, 227] on link "Edit Single Animal" at bounding box center [471, 228] width 96 height 16
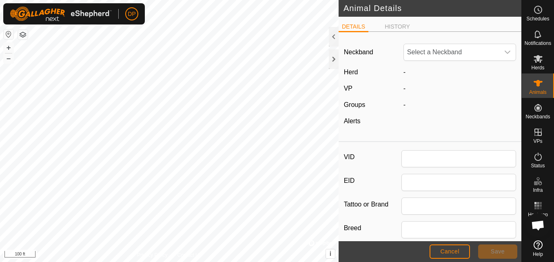
type input "105"
type input "angus"
type input "0"
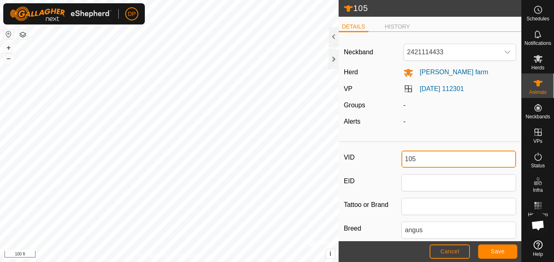
click at [418, 158] on input "105" at bounding box center [458, 159] width 115 height 17
type input "1"
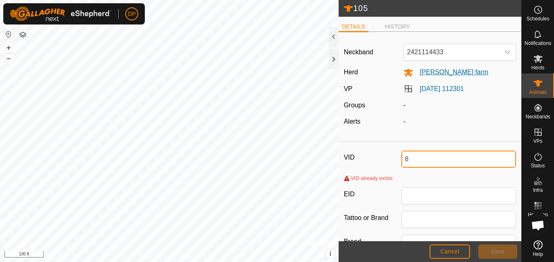
type input "8"
click at [441, 71] on span "[PERSON_NAME] farm" at bounding box center [450, 72] width 75 height 7
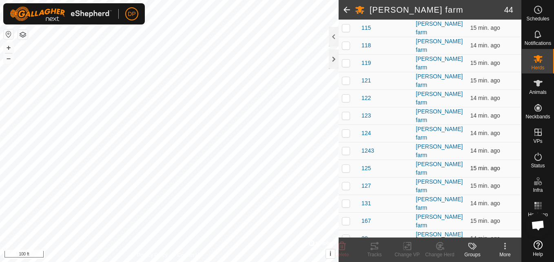
scroll to position [286, 0]
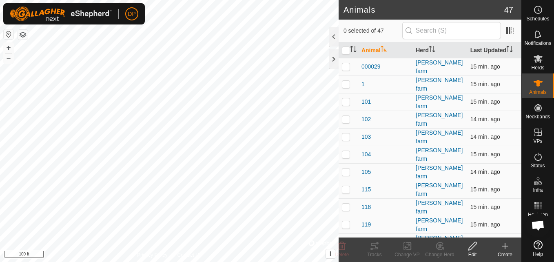
click at [348, 168] on p-checkbox at bounding box center [346, 171] width 8 height 7
checkbox input "true"
click at [474, 247] on icon at bounding box center [472, 246] width 8 height 8
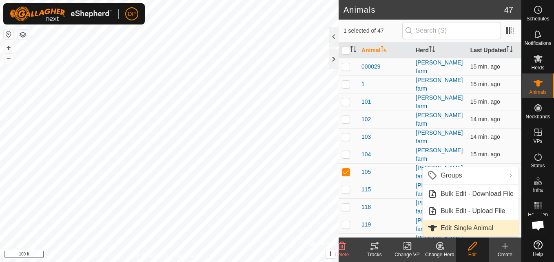
click at [474, 223] on link "Edit Single Animal" at bounding box center [471, 228] width 96 height 16
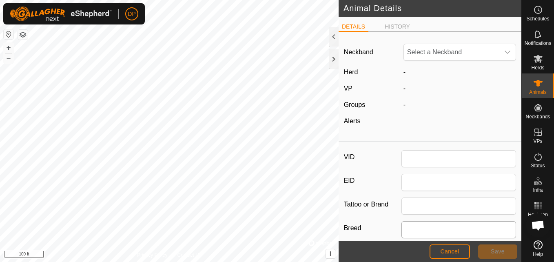
type input "105"
type input "angus"
type input "0"
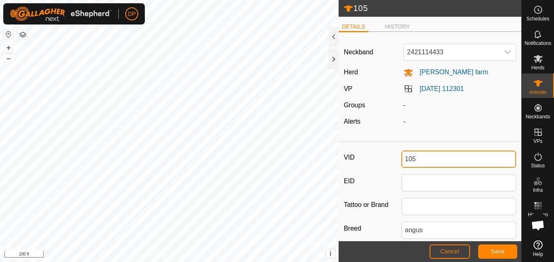
click at [418, 160] on input "105" at bounding box center [458, 159] width 115 height 17
type input "1"
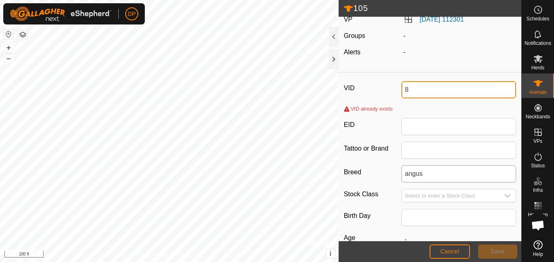
scroll to position [82, 0]
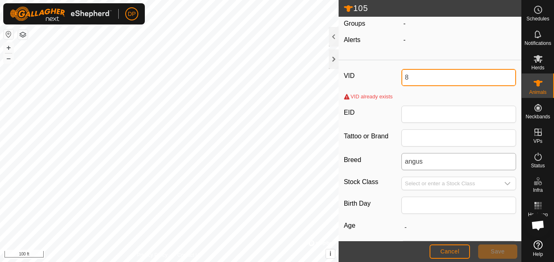
type input "8"
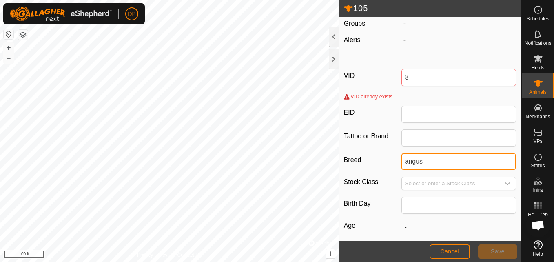
click at [428, 163] on input "angus" at bounding box center [458, 161] width 115 height 17
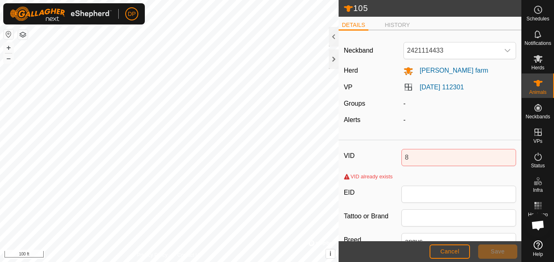
scroll to position [0, 0]
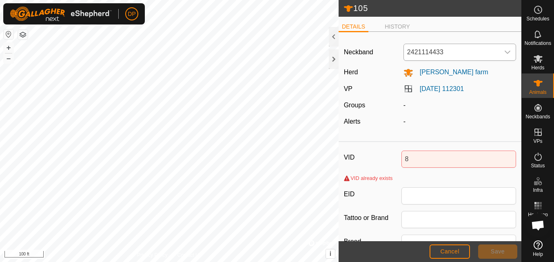
drag, startPoint x: 452, startPoint y: 48, endPoint x: 455, endPoint y: 52, distance: 5.1
click at [452, 48] on span "2421114433" at bounding box center [451, 52] width 95 height 16
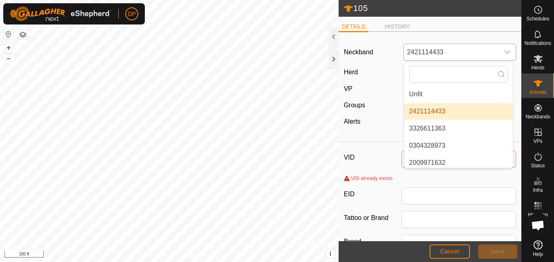
click at [446, 110] on li "2421114433" at bounding box center [458, 111] width 109 height 16
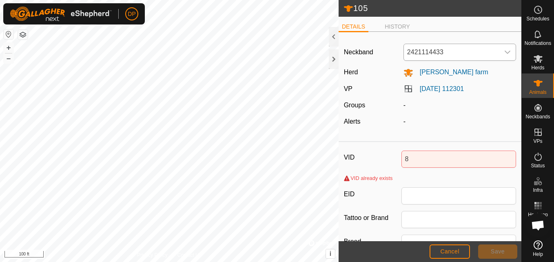
click at [348, 178] on div "VID already exists" at bounding box center [368, 178] width 49 height 8
click at [356, 177] on div "VID already exists" at bounding box center [368, 178] width 49 height 8
click at [447, 51] on span "2421114433" at bounding box center [451, 52] width 95 height 16
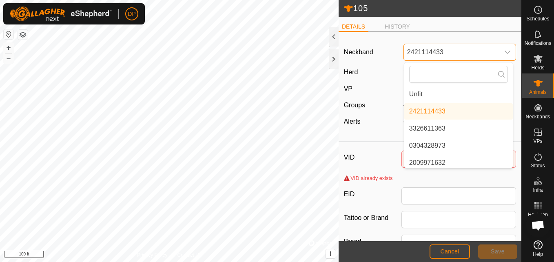
click at [448, 48] on span "2421114433" at bounding box center [451, 52] width 95 height 16
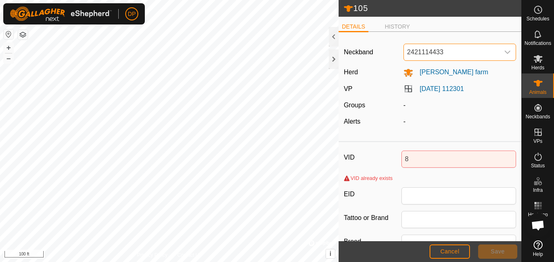
click at [449, 51] on span "2421114433" at bounding box center [451, 52] width 95 height 16
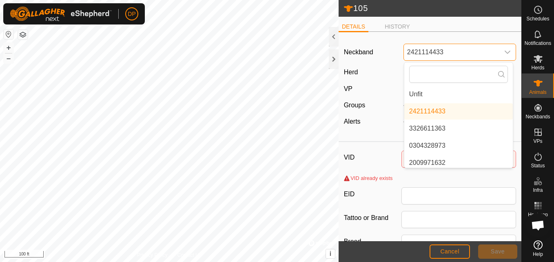
click at [470, 48] on span "2421114433" at bounding box center [451, 52] width 95 height 16
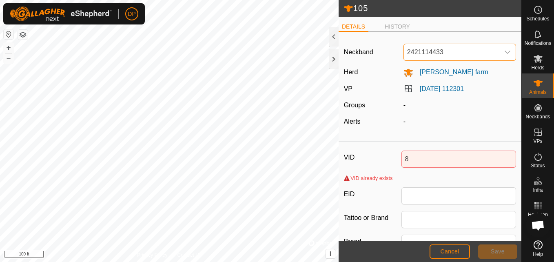
click at [470, 48] on span "2421114433" at bounding box center [451, 52] width 95 height 16
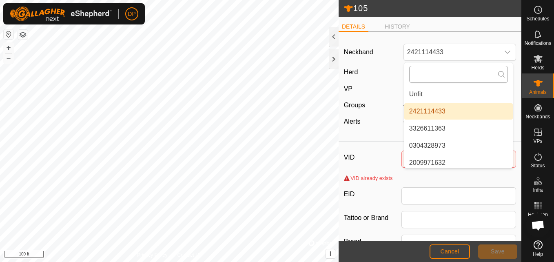
click at [459, 72] on input "text" at bounding box center [458, 74] width 99 height 17
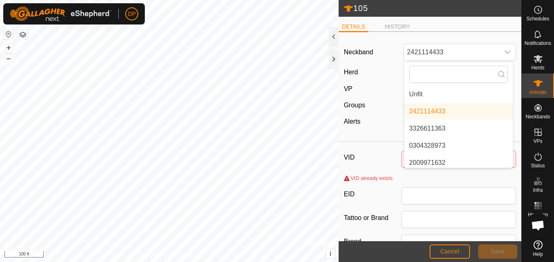
click at [433, 111] on li "2421114433" at bounding box center [458, 111] width 109 height 16
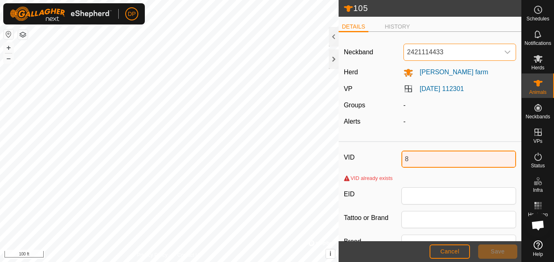
click at [430, 157] on input "8" at bounding box center [458, 159] width 115 height 17
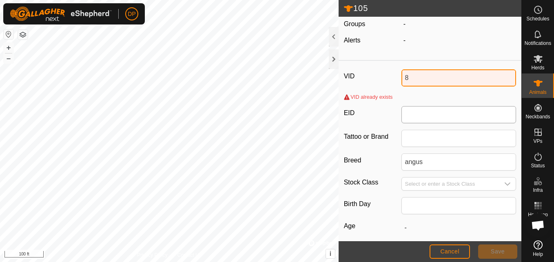
scroll to position [82, 0]
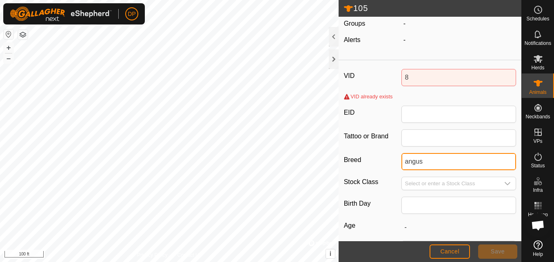
click at [431, 162] on input "angus" at bounding box center [458, 161] width 115 height 17
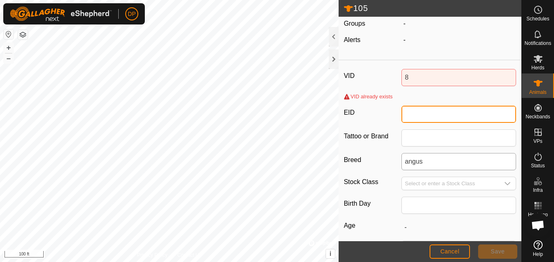
type input "-"
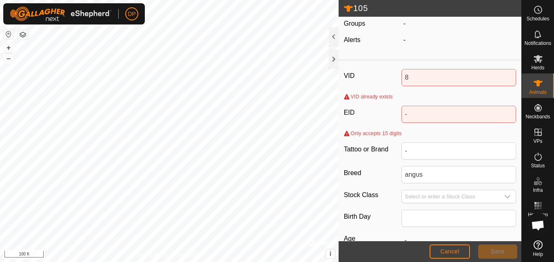
click at [473, 93] on div "VID 8 VID already exists EID - Only accepts 15 digits Tattoo or Brand - Breed a…" at bounding box center [430, 210] width 183 height 292
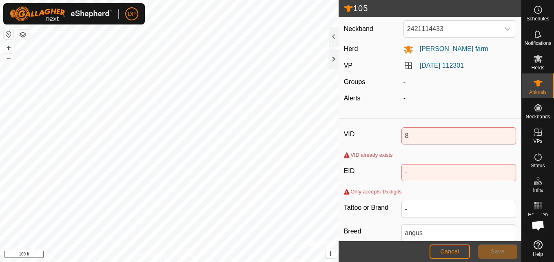
scroll to position [0, 0]
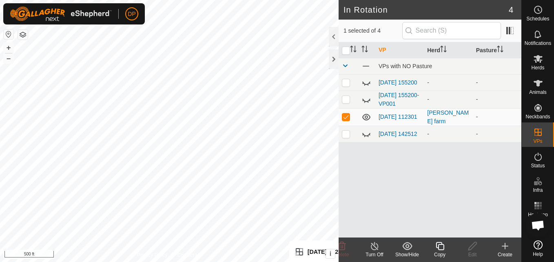
click at [323, 261] on html "DP Schedules Notifications Herds Animals Neckbands VPs Status Infra Heatmap Hel…" at bounding box center [277, 131] width 554 height 262
